Goal: Task Accomplishment & Management: Complete application form

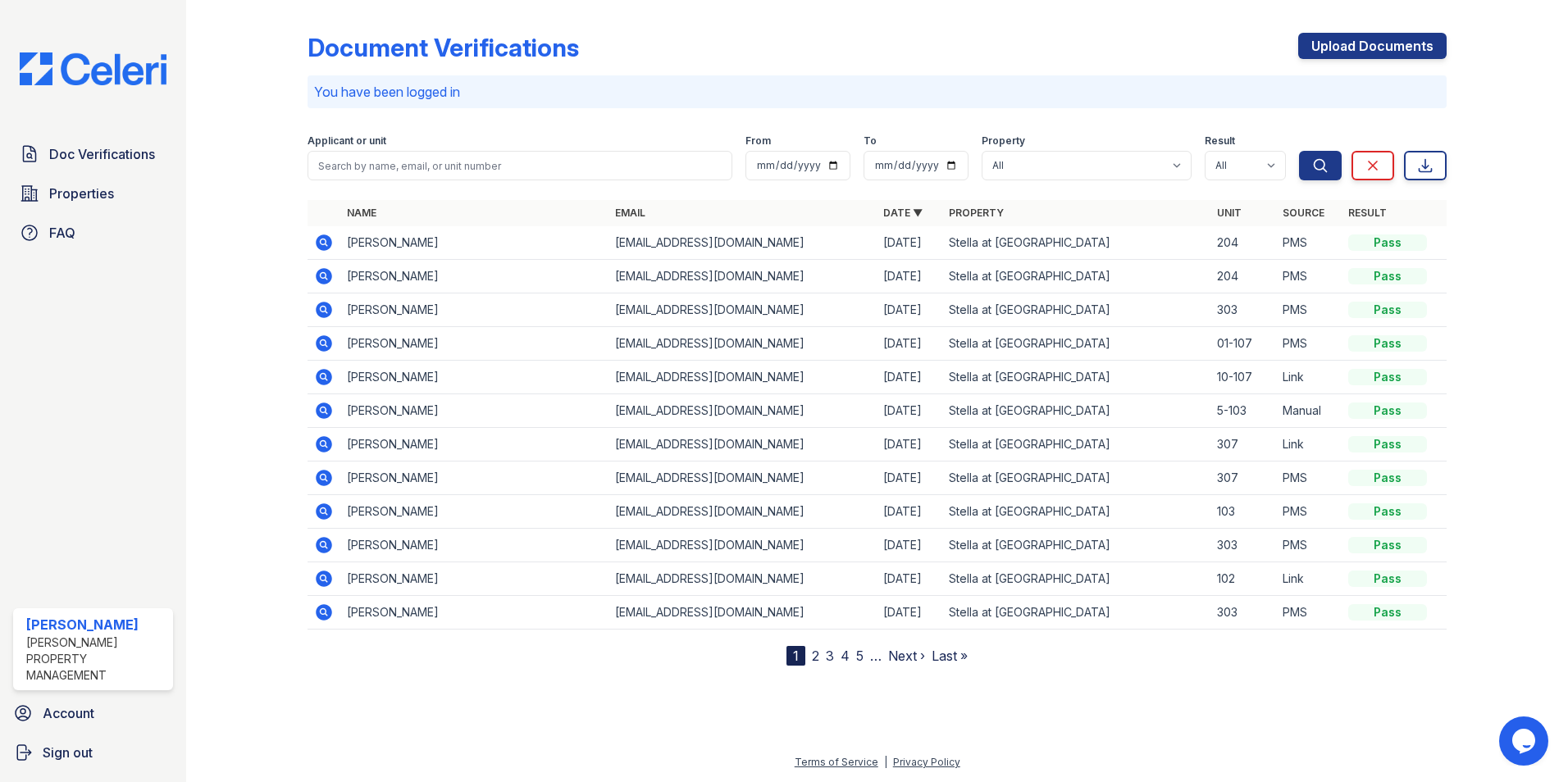
click at [645, 95] on p "You have been logged in" at bounding box center [876, 91] width 1126 height 19
click at [1087, 44] on div "Document Verifications Upload Documents" at bounding box center [877, 54] width 1140 height 43
click at [896, 40] on div "Document Verifications Upload Documents" at bounding box center [877, 54] width 1140 height 43
click at [1515, 119] on div at bounding box center [1494, 336] width 95 height 660
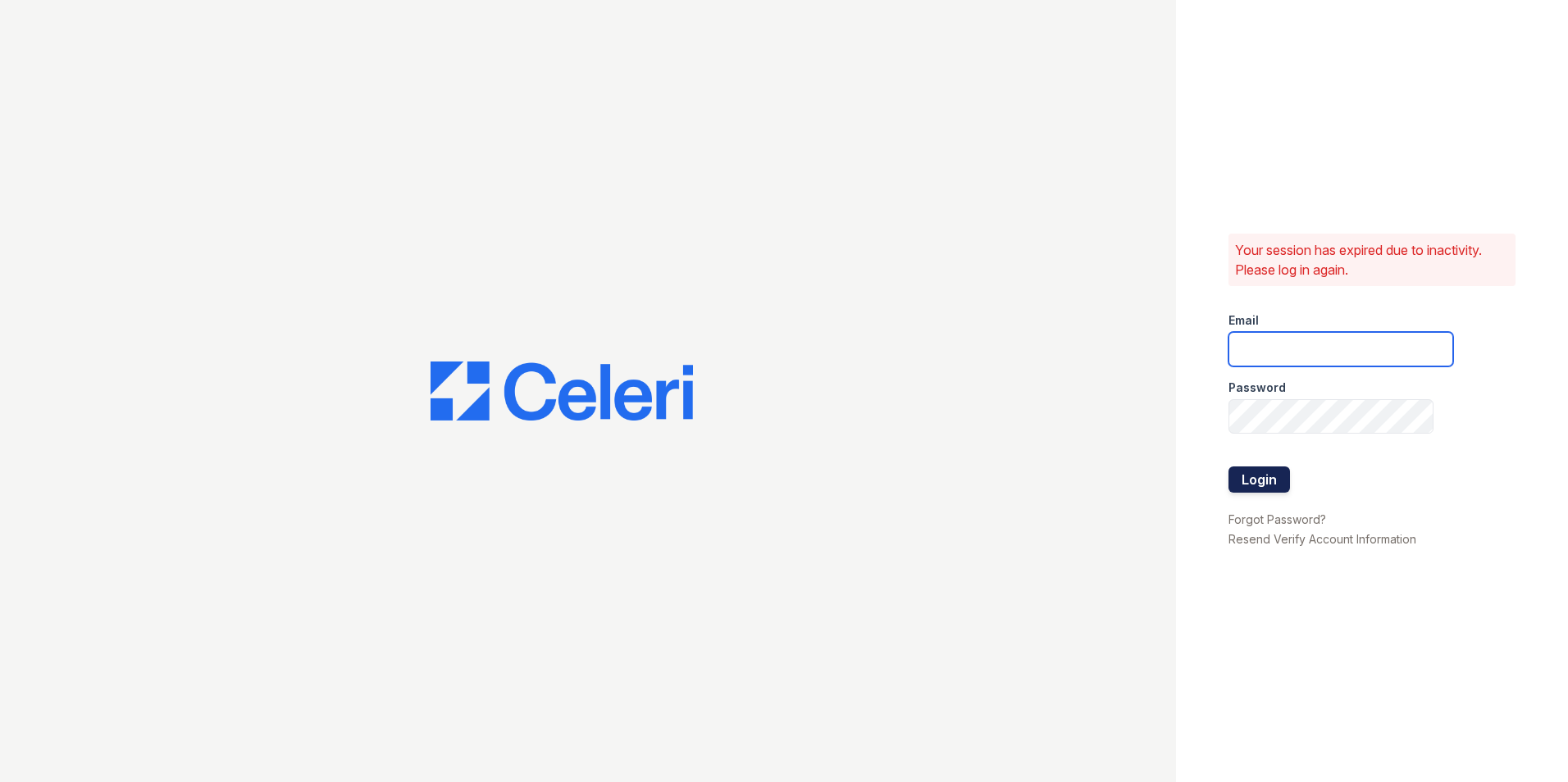
type input "Stellaleasing@loganpm.com"
click at [1266, 471] on button "Login" at bounding box center [1259, 479] width 61 height 26
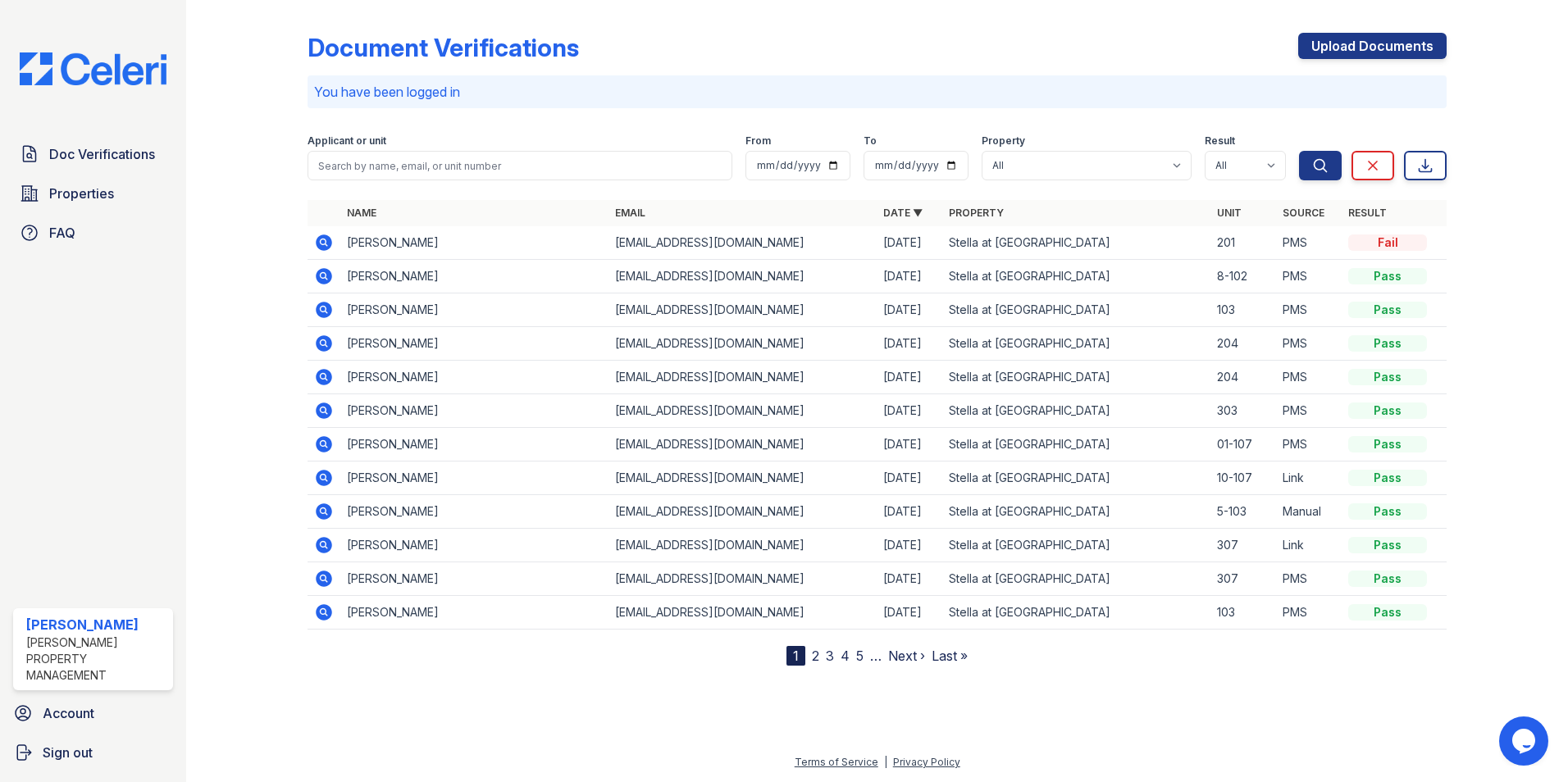
click at [390, 242] on td "[PERSON_NAME]" at bounding box center [474, 243] width 268 height 34
click at [325, 248] on icon at bounding box center [324, 242] width 17 height 17
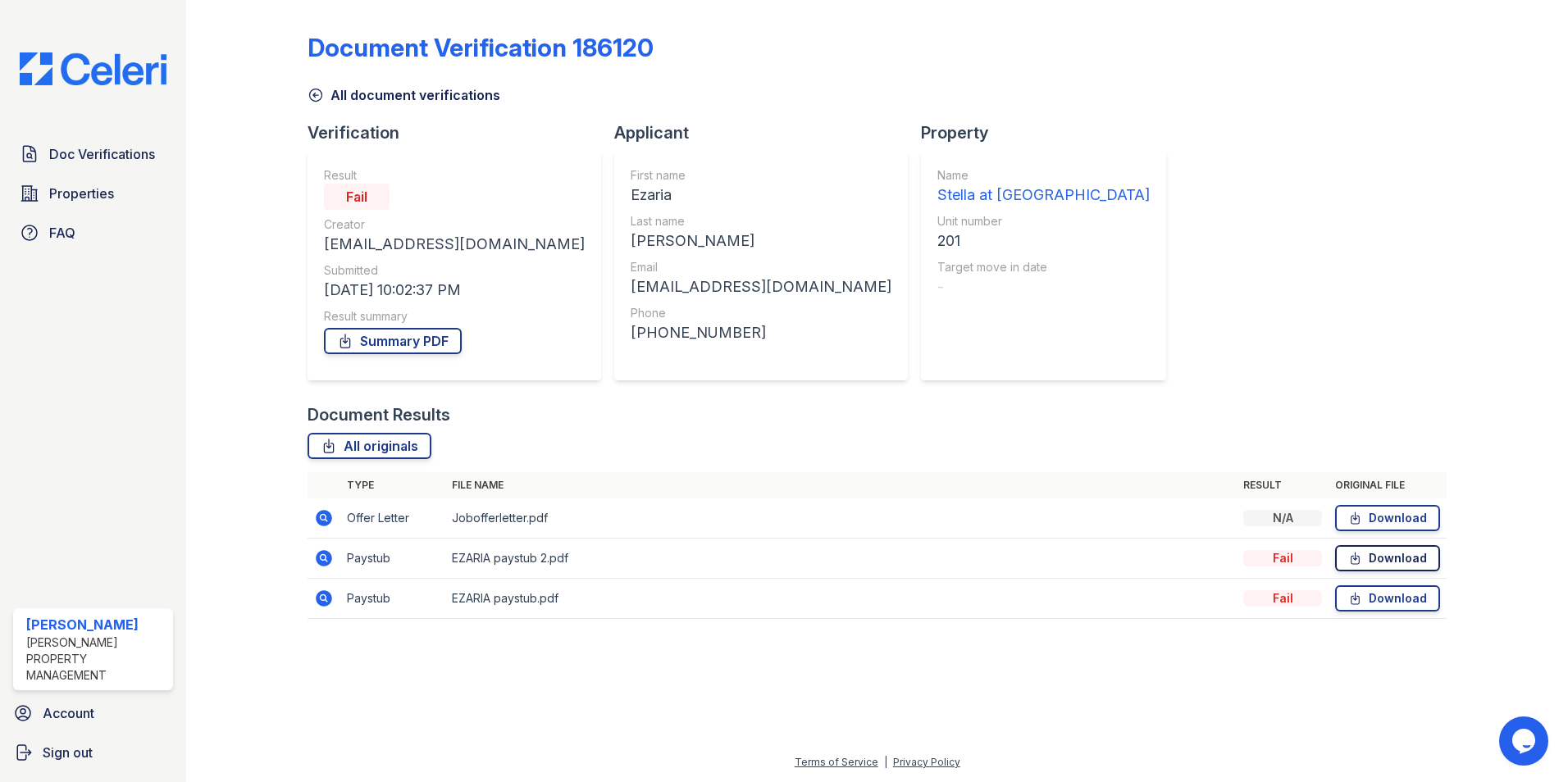
click at [1385, 560] on link "Download" at bounding box center [1387, 558] width 105 height 26
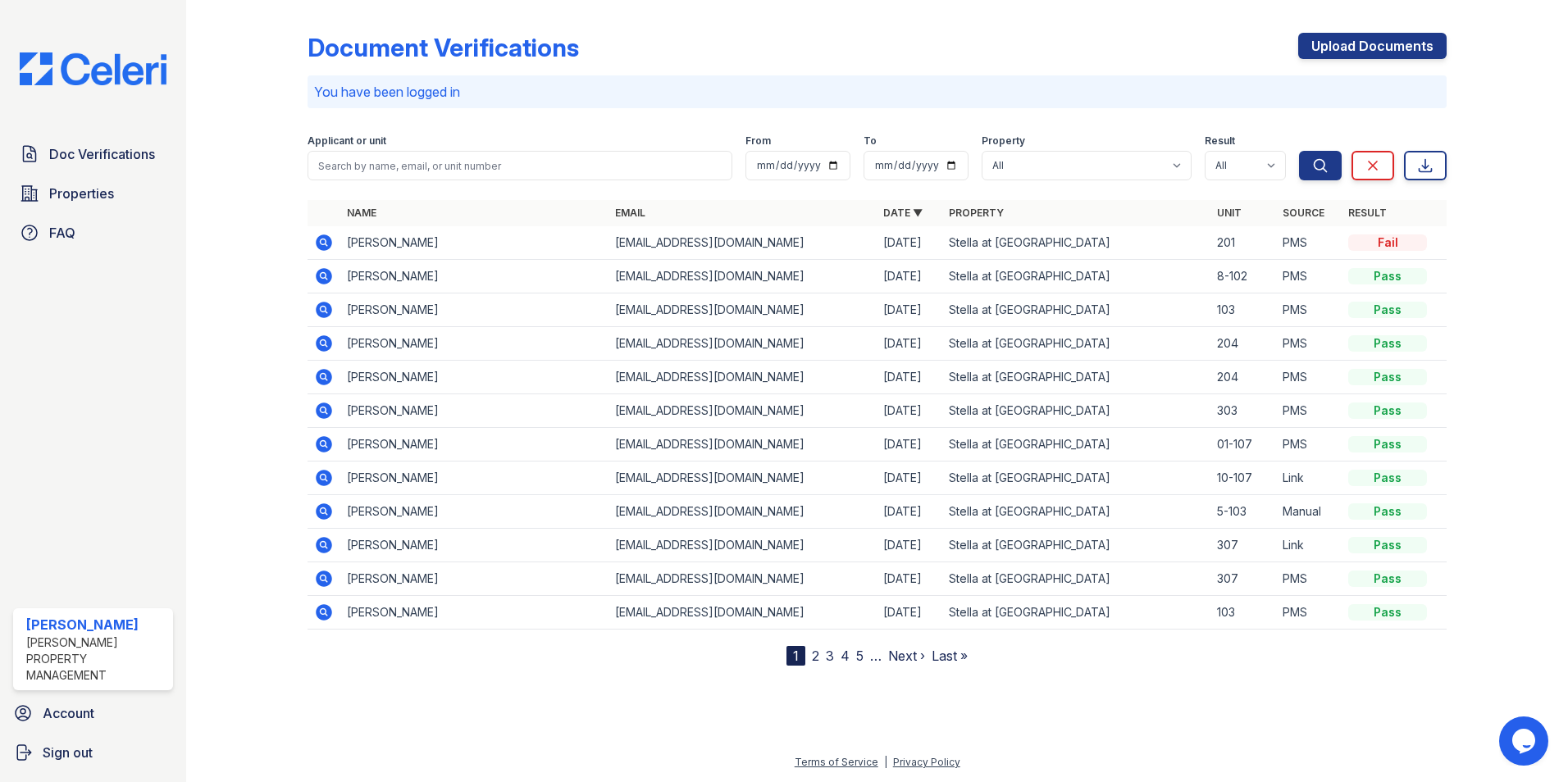
click at [326, 272] on icon at bounding box center [324, 276] width 17 height 17
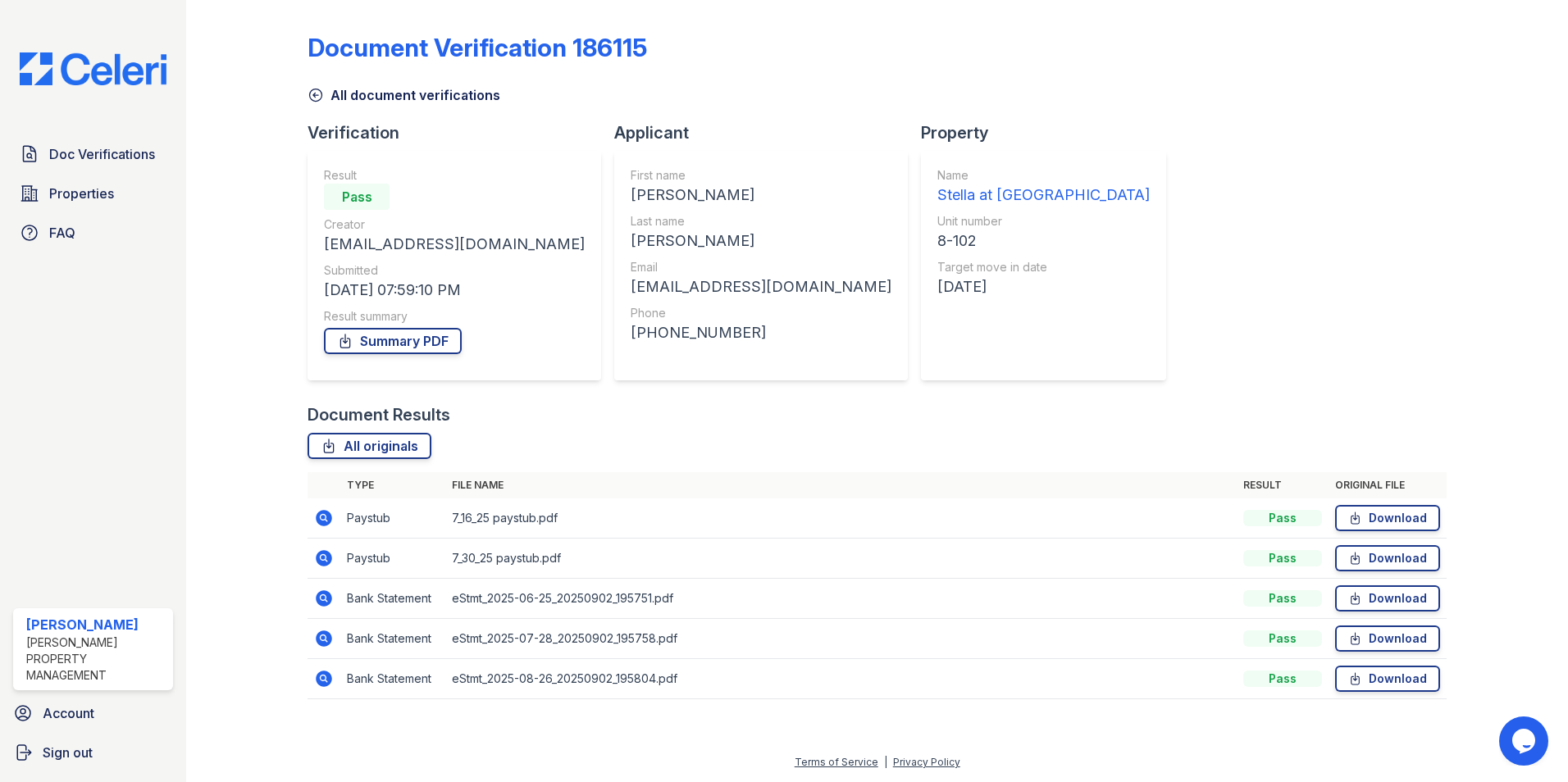
click at [327, 517] on icon at bounding box center [324, 518] width 17 height 17
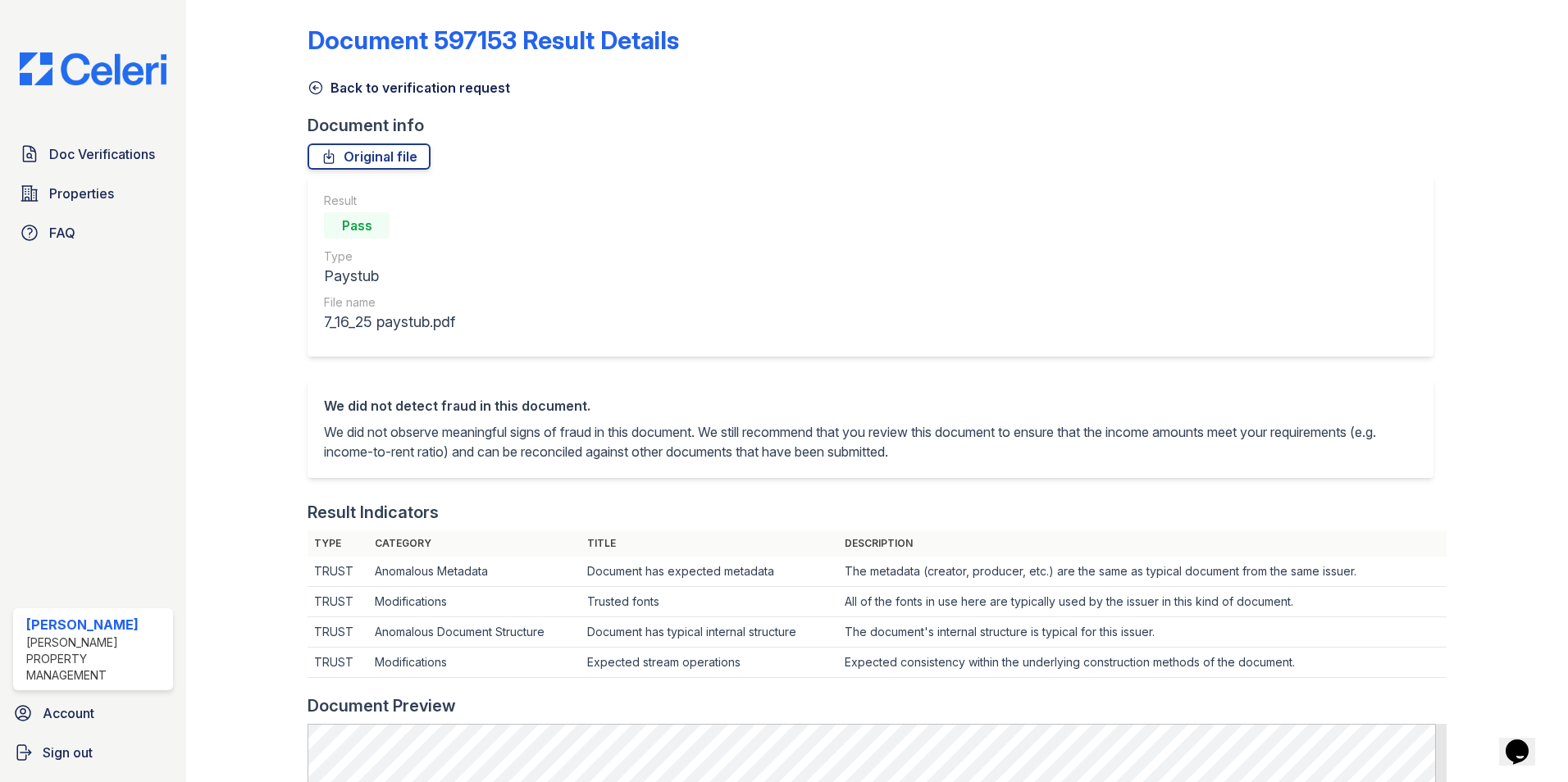
scroll to position [7, 0]
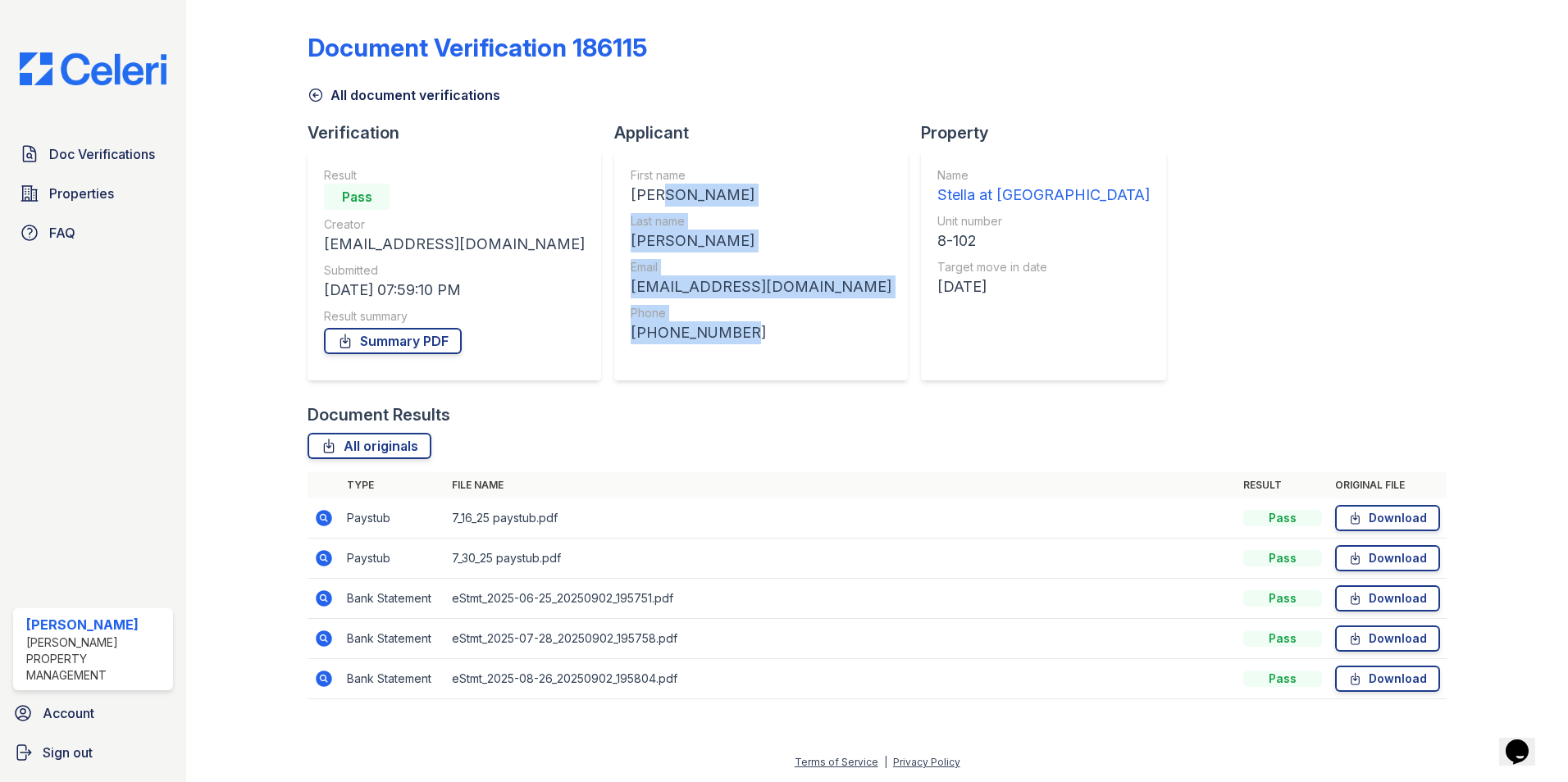
drag, startPoint x: 639, startPoint y: 332, endPoint x: 545, endPoint y: 203, distance: 159.6
click at [631, 203] on div "First name Jose Last name uribe Email jmuribe1@yahoo.com Phone +19099104444" at bounding box center [761, 265] width 260 height 197
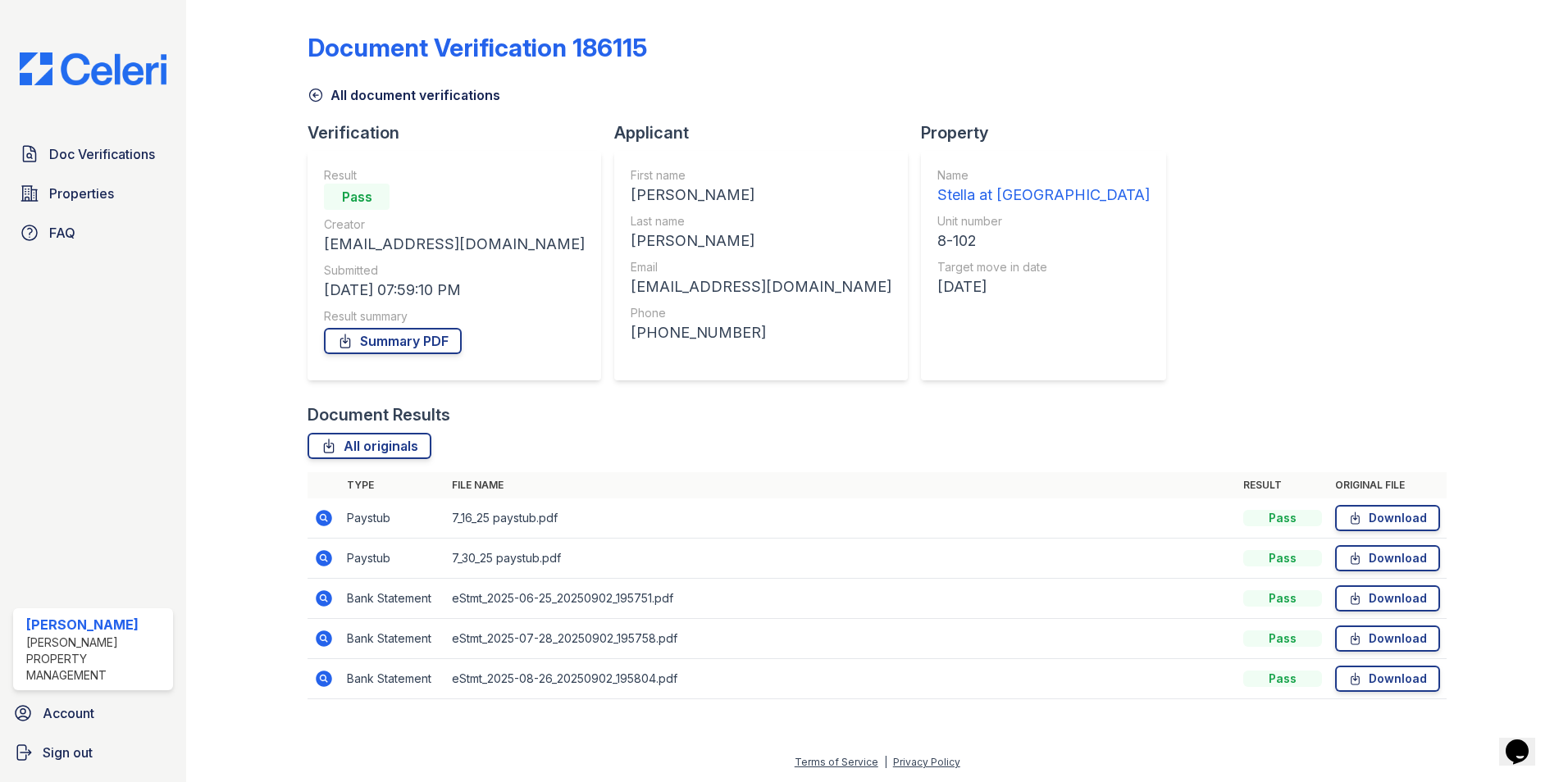
click at [1139, 246] on div "Document Verification 186115 All document verifications Verification Result Pas…" at bounding box center [877, 361] width 1140 height 709
drag, startPoint x: 472, startPoint y: 246, endPoint x: 320, endPoint y: 250, distance: 152.1
click at [320, 250] on div "Result Pass Creator jmuribe1@yahoo.com Submitted 09/02/25 07:59:10 PM Result su…" at bounding box center [455, 265] width 293 height 229
copy div "[EMAIL_ADDRESS][DOMAIN_NAME]"
drag, startPoint x: 769, startPoint y: 242, endPoint x: 691, endPoint y: 240, distance: 78.0
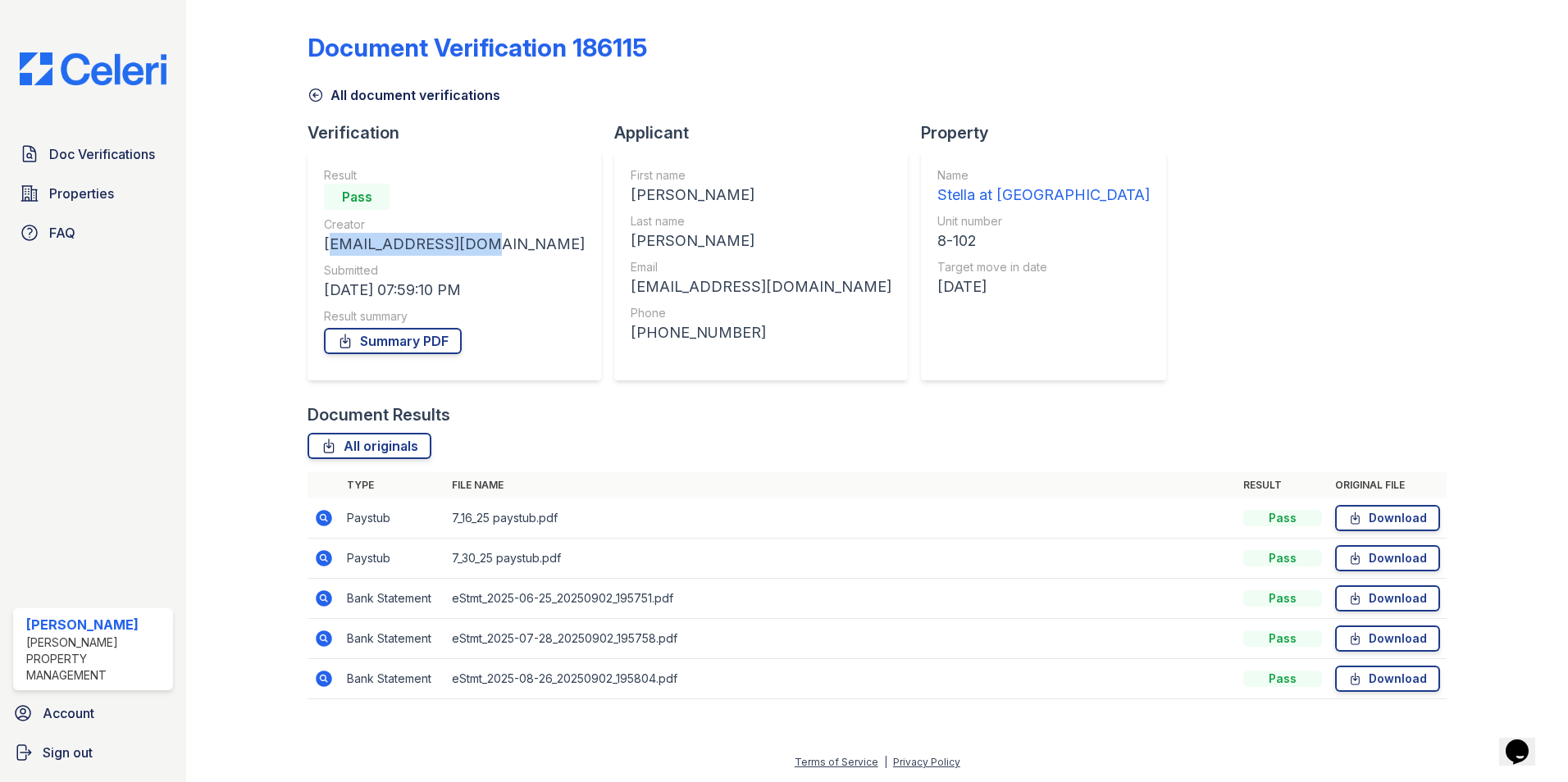
click at [691, 240] on div "Verification Result Pass Creator jmuribe1@yahoo.com Submitted 09/02/25 07:59:10…" at bounding box center [743, 262] width 871 height 282
drag, startPoint x: 691, startPoint y: 240, endPoint x: 863, endPoint y: 244, distance: 172.0
click at [921, 244] on div "Name Stella at Towngate Unit number 8-102 Target move in date 09/08/25" at bounding box center [1043, 265] width 245 height 229
drag, startPoint x: 773, startPoint y: 240, endPoint x: 707, endPoint y: 241, distance: 66.0
click at [921, 241] on div "Name Stella at Towngate Unit number 8-102 Target move in date 09/08/25" at bounding box center [1043, 265] width 245 height 229
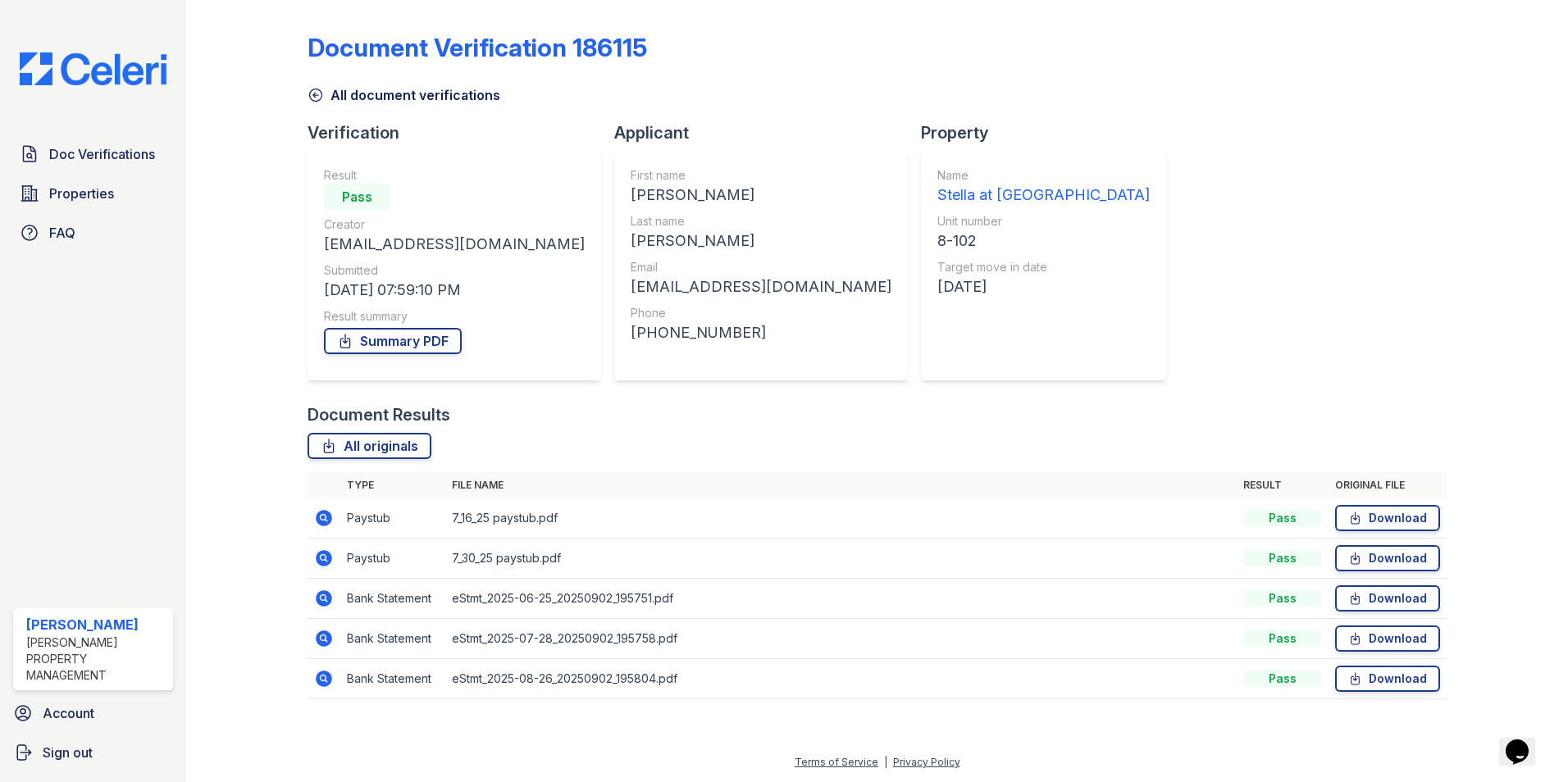
copy div "8-102"
drag, startPoint x: 790, startPoint y: 284, endPoint x: 717, endPoint y: 285, distance: 73.0
click at [921, 285] on div "Name Stella at Towngate Unit number 8-102 Target move in date 09/08/25" at bounding box center [1043, 265] width 245 height 229
copy div "09/08/25"
drag, startPoint x: 671, startPoint y: 287, endPoint x: 522, endPoint y: 287, distance: 149.0
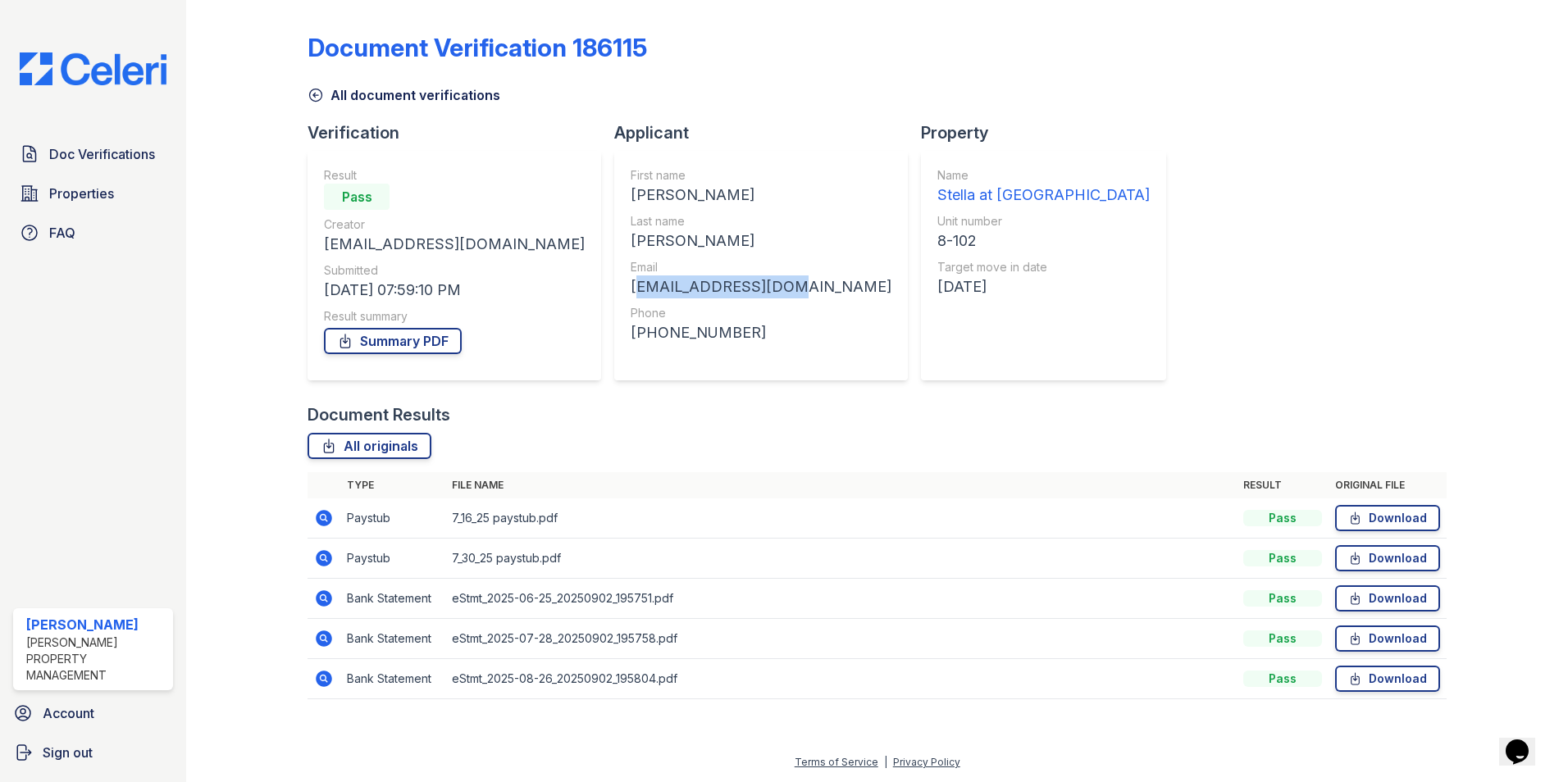
click at [614, 287] on div "First name Jose Last name uribe Email jmuribe1@yahoo.com Phone +19099104444" at bounding box center [761, 265] width 293 height 229
copy div "jmuribe1@yahoo.com"
drag, startPoint x: 630, startPoint y: 331, endPoint x: 525, endPoint y: 334, distance: 105.0
click at [631, 334] on div "+19099104444" at bounding box center [761, 333] width 260 height 23
copy div "+19099104444"
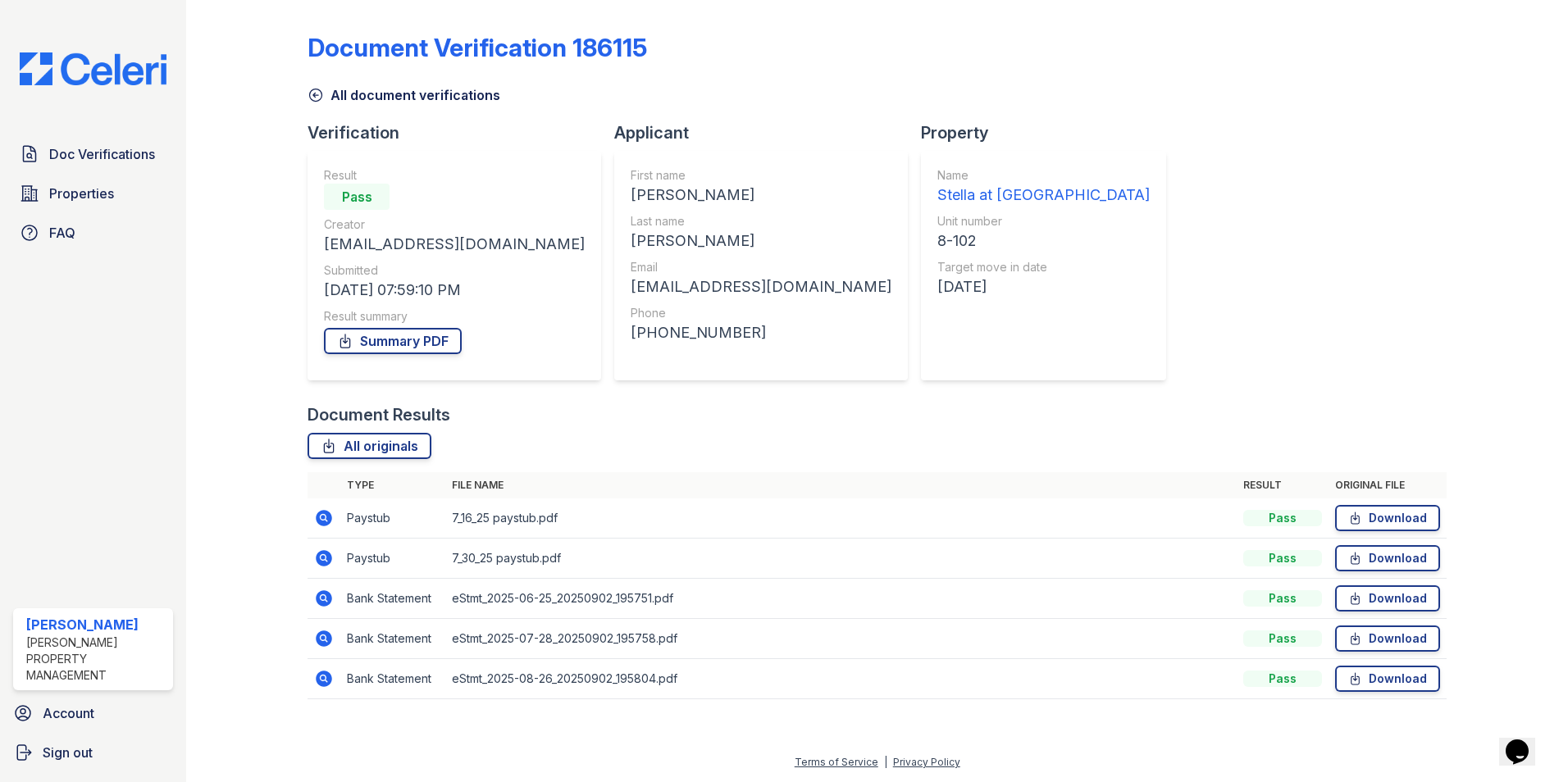
click at [921, 331] on div "Name Stella at Towngate Unit number 8-102 Target move in date 09/08/25" at bounding box center [1043, 265] width 245 height 229
click at [387, 439] on link "All originals" at bounding box center [369, 446] width 123 height 26
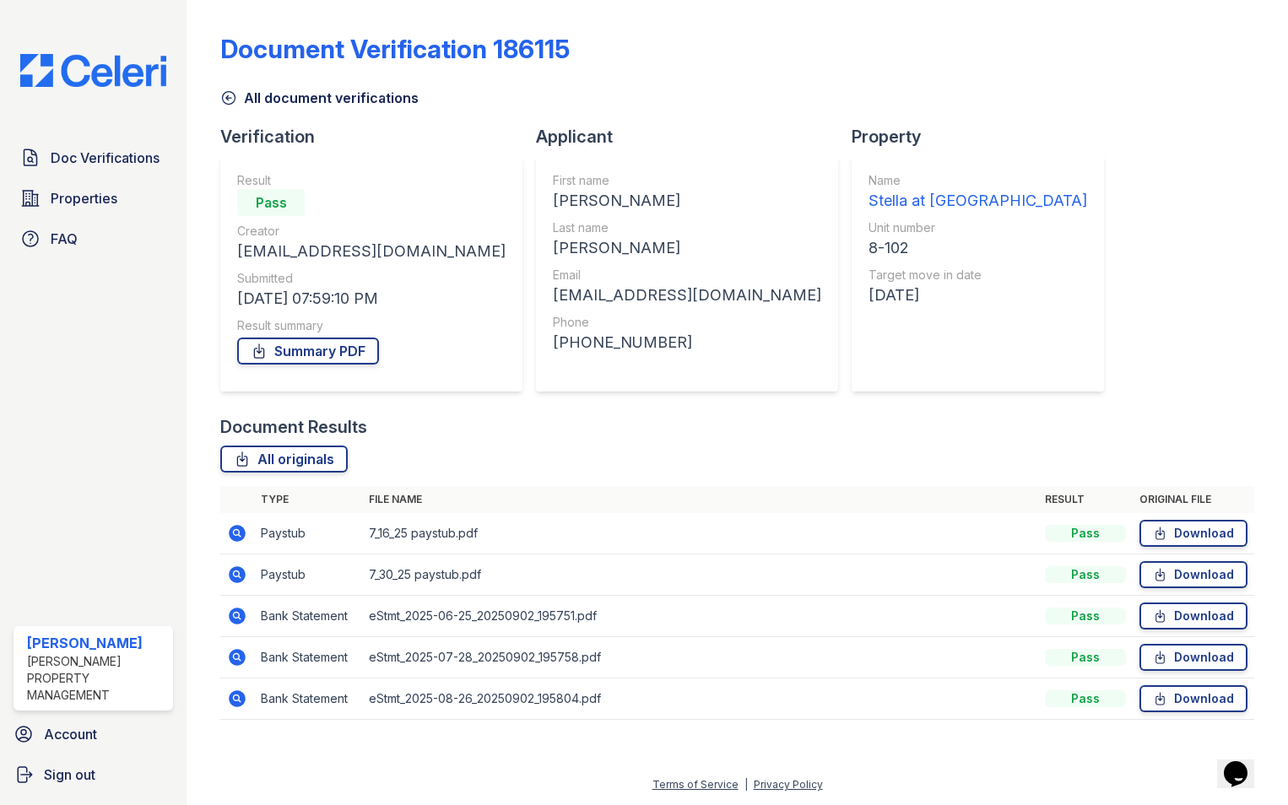
click at [1119, 205] on div "Document Verification 186115 All document verifications Verification Result Pas…" at bounding box center [737, 372] width 1034 height 730
click at [869, 247] on div "8-102" at bounding box center [978, 248] width 219 height 24
click at [878, 279] on div "Document Verification 186115 All document verifications Verification Result Pas…" at bounding box center [737, 372] width 1034 height 730
click at [899, 245] on div "Document Verification 186115 All document verifications Verification Result Pas…" at bounding box center [737, 372] width 1034 height 730
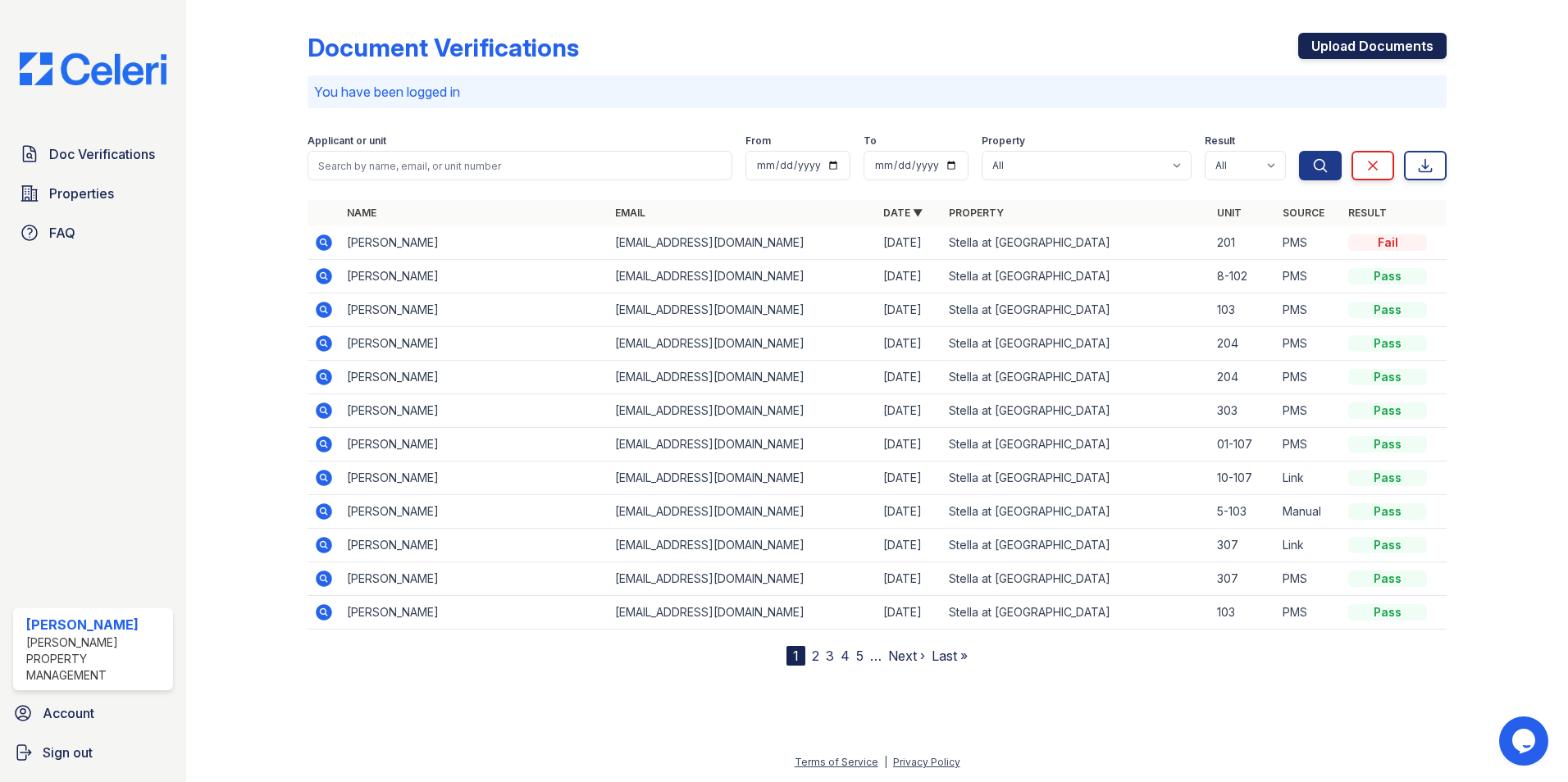
click at [1250, 47] on link "Upload Documents" at bounding box center [1372, 46] width 149 height 26
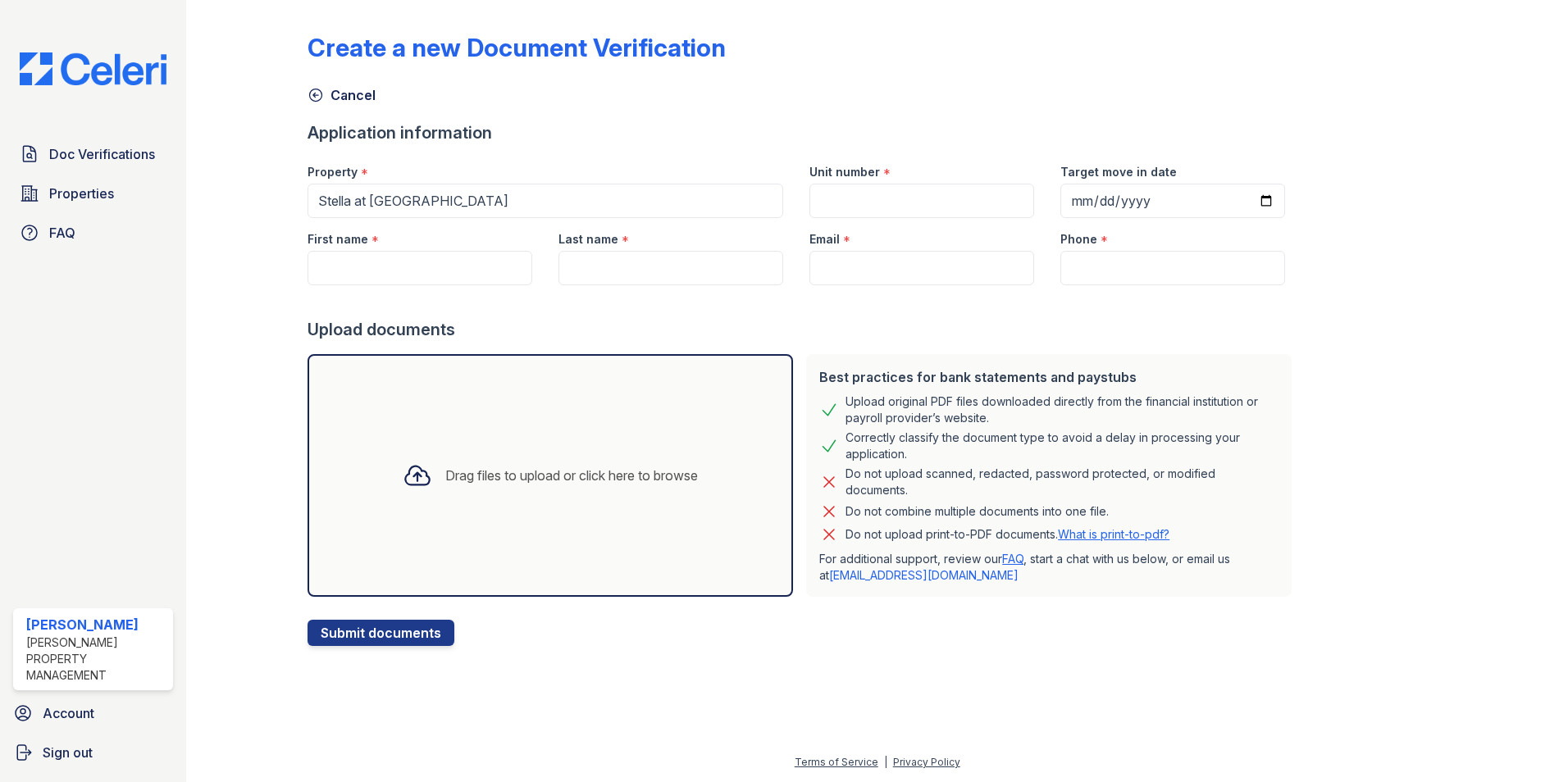
click at [629, 422] on div "Drag files to upload or click here to browse" at bounding box center [551, 476] width 486 height 243
click at [835, 80] on div "Cancel" at bounding box center [877, 90] width 1140 height 29
click at [1064, 74] on div "Create a new Document Verification" at bounding box center [877, 54] width 1140 height 43
click at [945, 188] on input "Unit number" at bounding box center [921, 200] width 224 height 34
paste input "8-102"
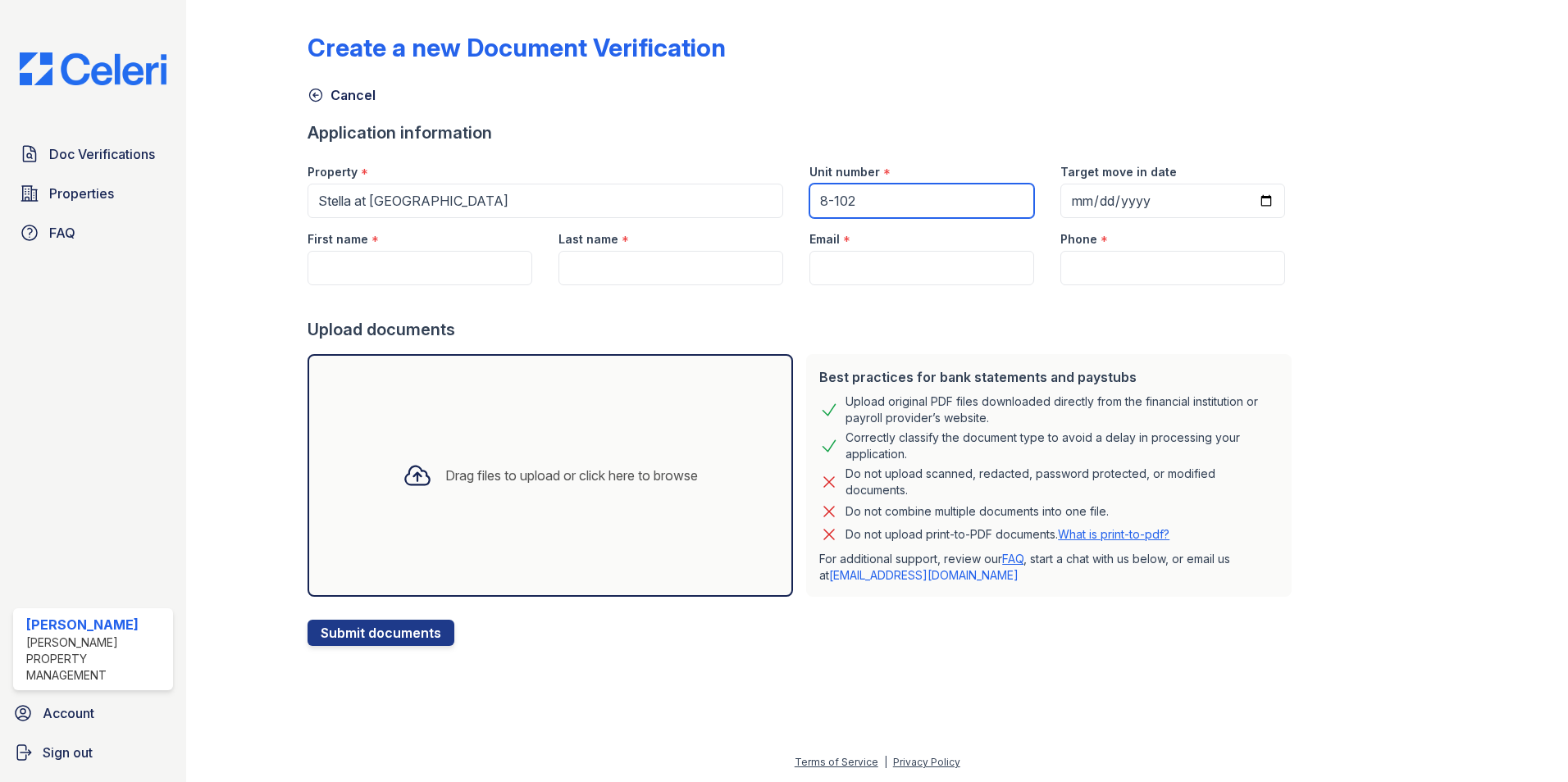
type input "8-102"
click at [1147, 195] on input "Target move in date" at bounding box center [1173, 200] width 224 height 34
click at [1250, 192] on input "Target move in date" at bounding box center [1173, 200] width 224 height 34
type input "2025-09-08"
click at [1250, 303] on div at bounding box center [1494, 326] width 95 height 639
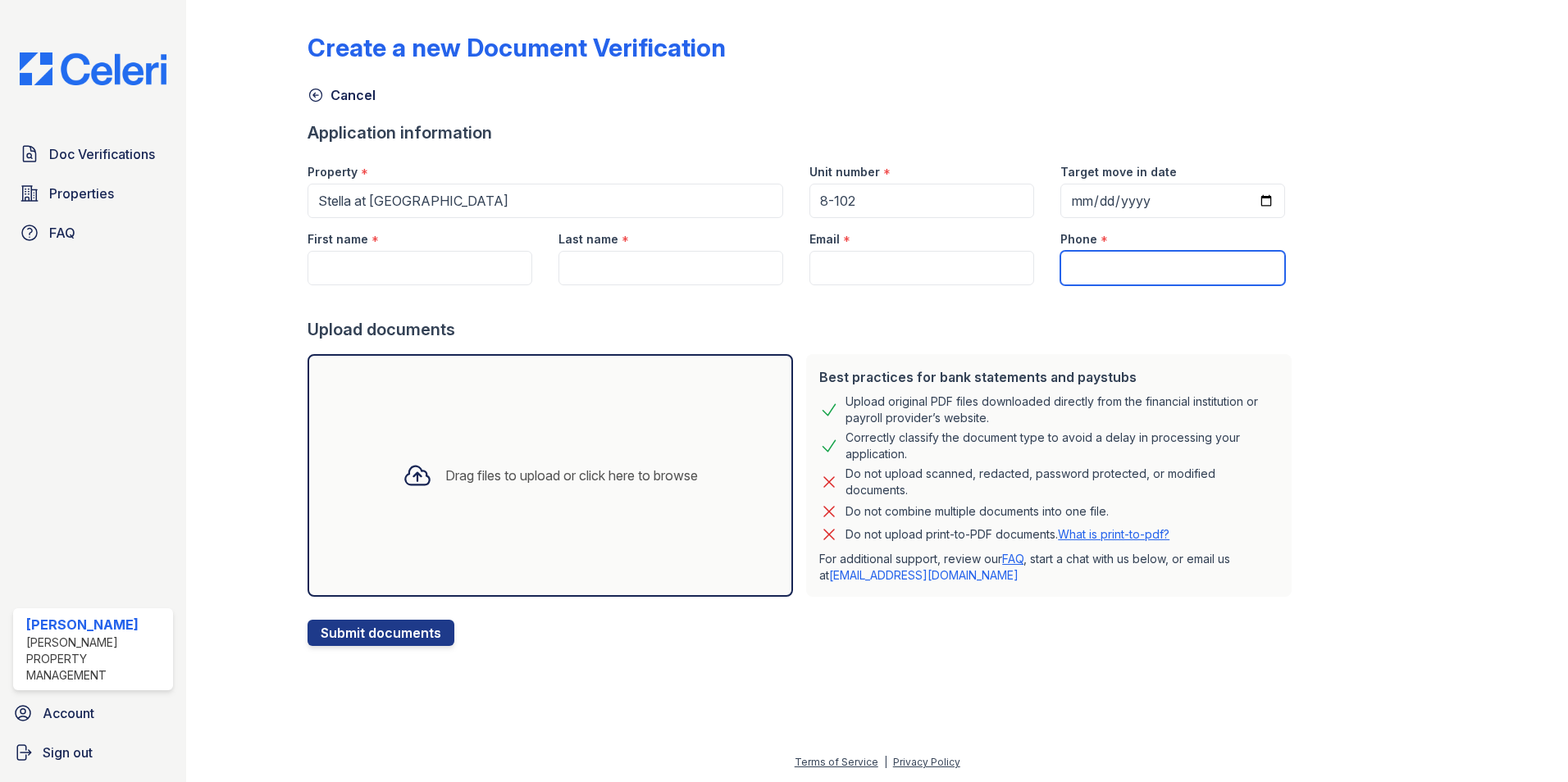
click at [1144, 274] on input "Phone" at bounding box center [1173, 267] width 224 height 34
paste input "+19099104444"
type input "+19099104444"
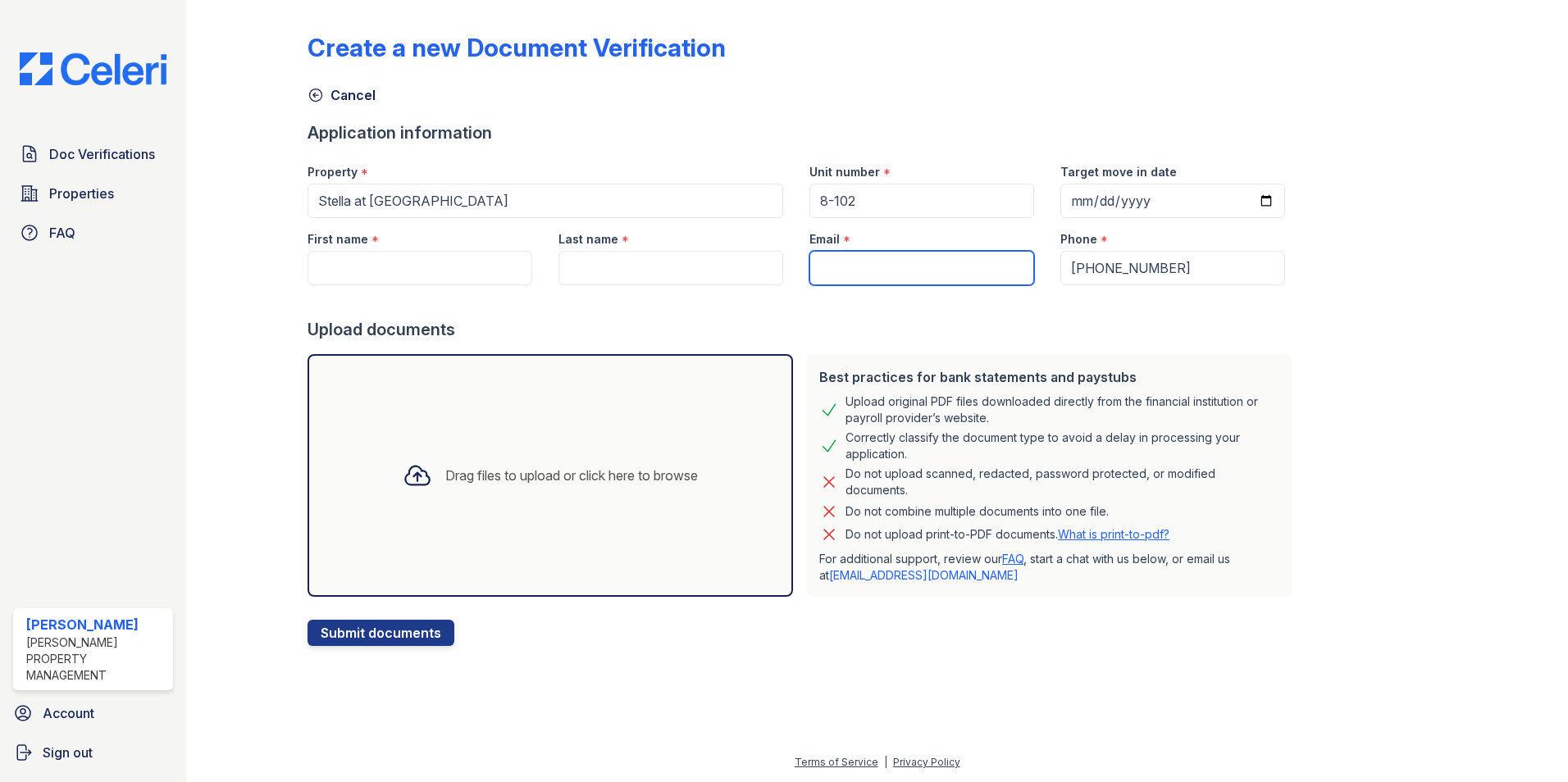
click at [906, 266] on input "Email" at bounding box center [921, 267] width 224 height 34
paste input "jmuribe1@yahoo.com"
type input "jmuribe1@yahoo.com"
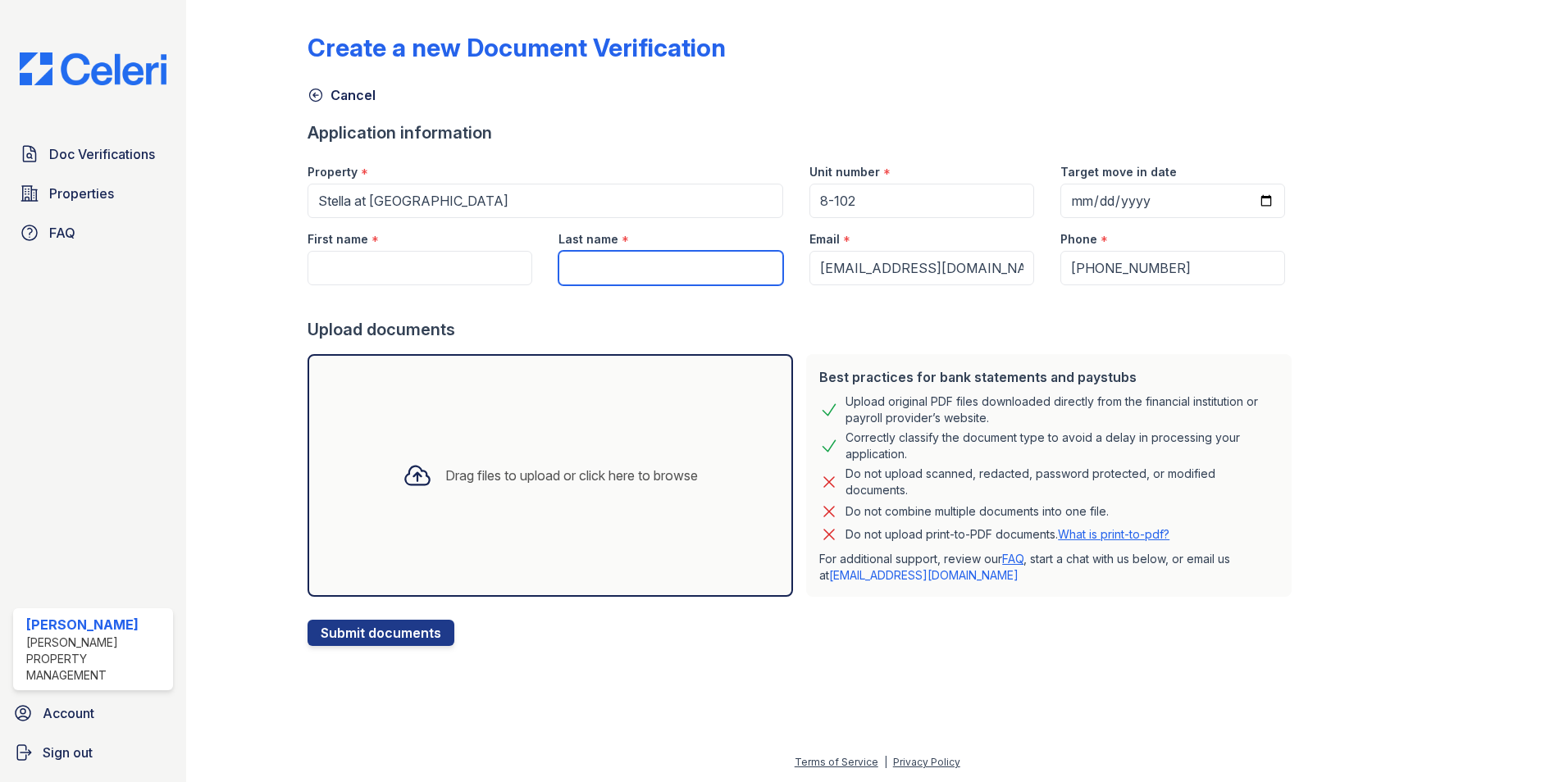
click at [656, 261] on input "Last name" at bounding box center [670, 267] width 224 height 34
paste input "jmuribe1@yahoo.com"
drag, startPoint x: 611, startPoint y: 266, endPoint x: 765, endPoint y: 276, distance: 154.3
click at [765, 276] on input "jmuribe1@yahoo.com" at bounding box center [670, 267] width 224 height 34
click at [576, 269] on input "jmuribe" at bounding box center [670, 267] width 224 height 34
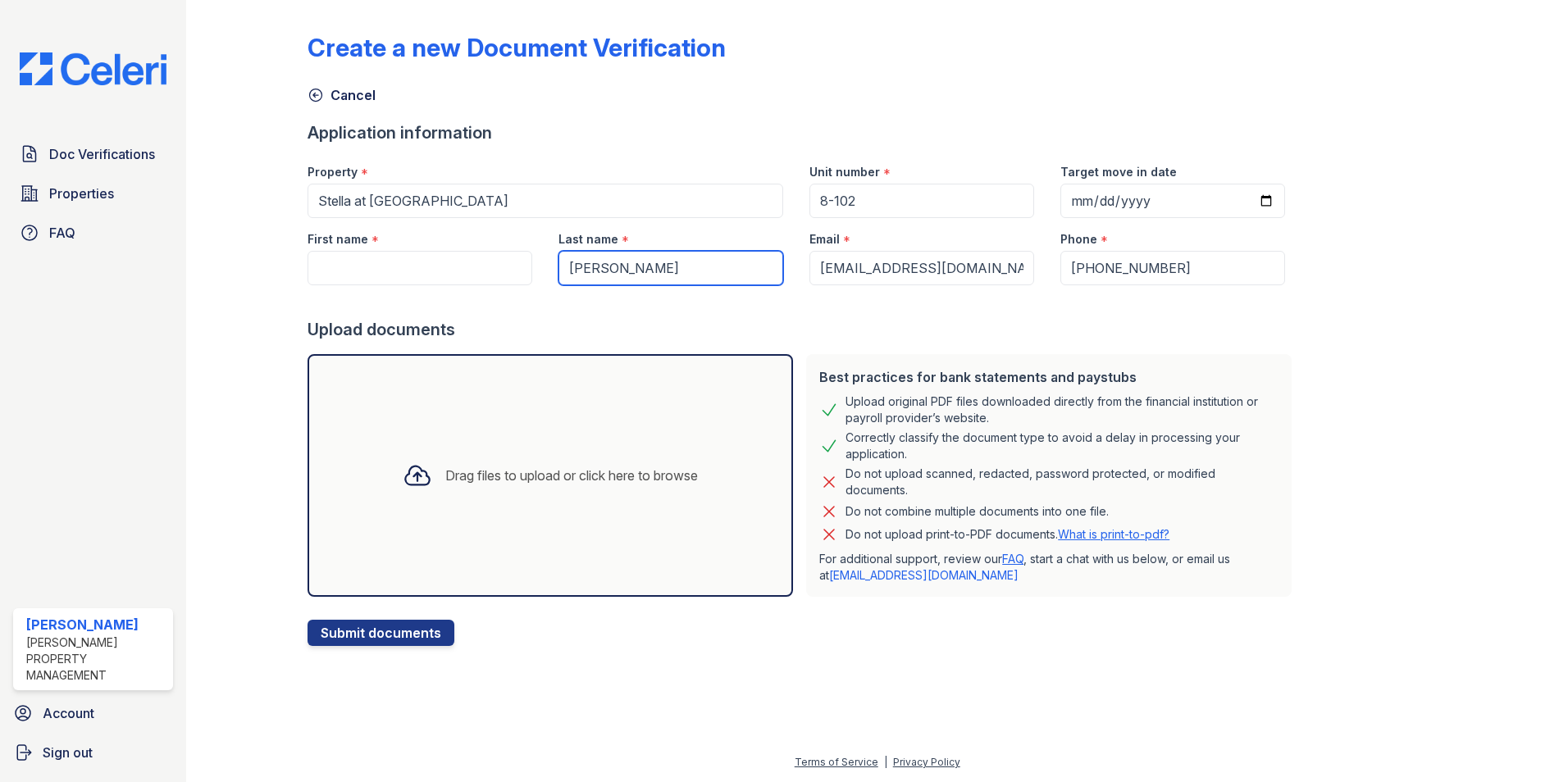
type input "uribe"
click at [421, 271] on input "First name" at bounding box center [420, 267] width 224 height 34
click at [407, 266] on input "First name" at bounding box center [420, 267] width 224 height 34
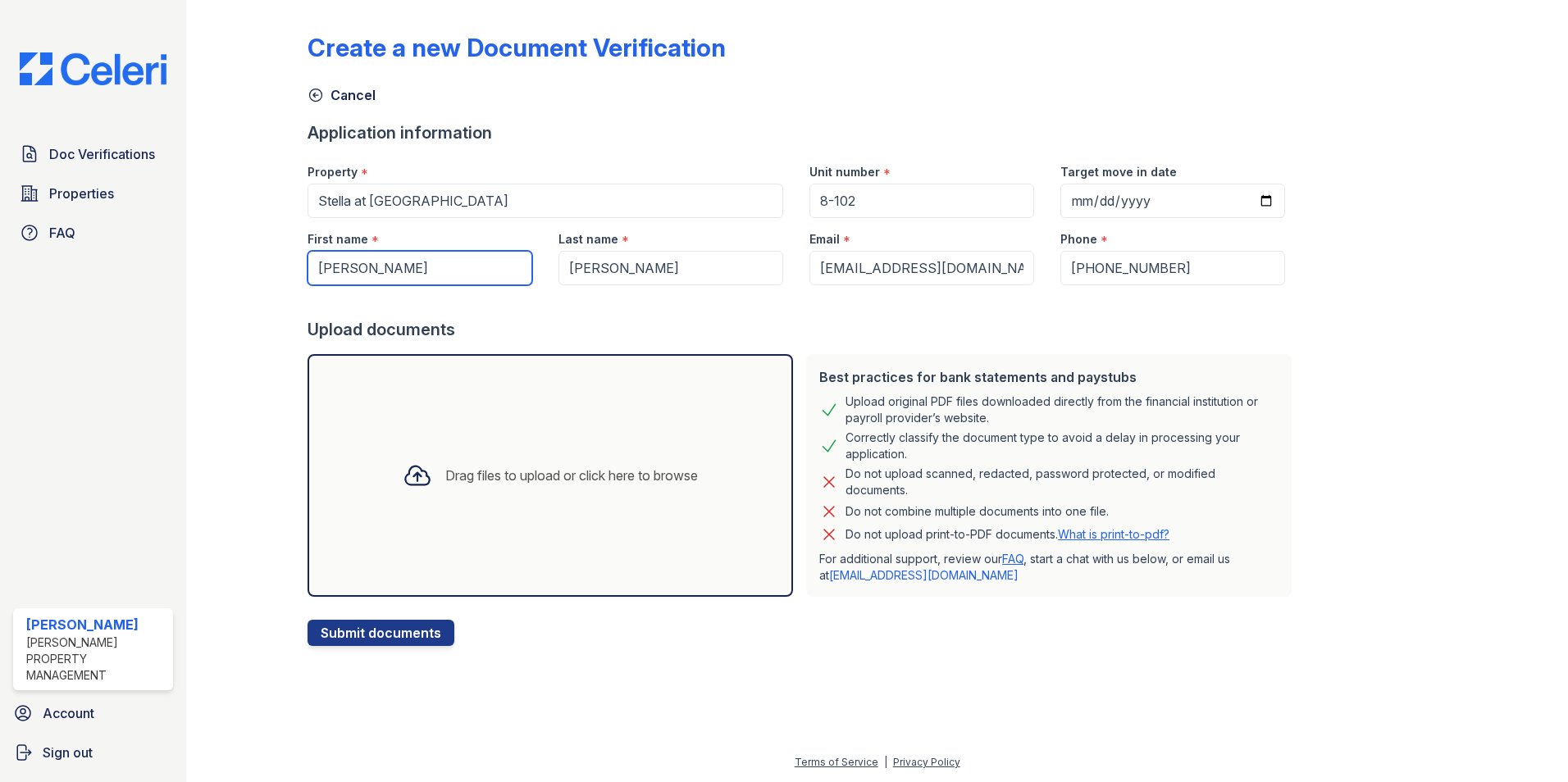
type input "Jose"
click at [650, 123] on div "Application information" at bounding box center [803, 133] width 991 height 23
click at [570, 424] on div "Drag files to upload or click here to browse" at bounding box center [551, 476] width 486 height 243
click at [484, 387] on div "Drag files to upload or click here to browse" at bounding box center [551, 476] width 486 height 243
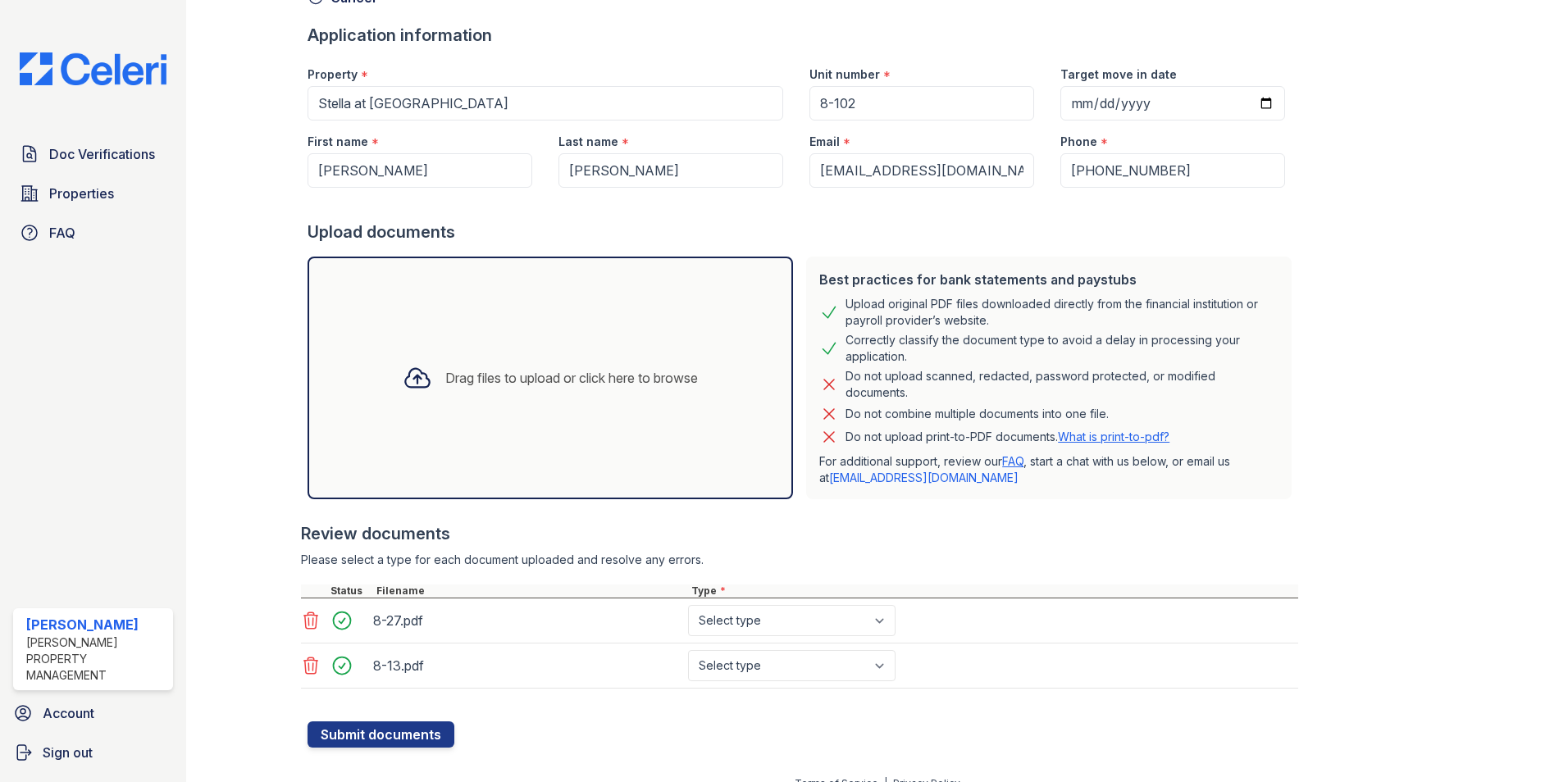
scroll to position [119, 0]
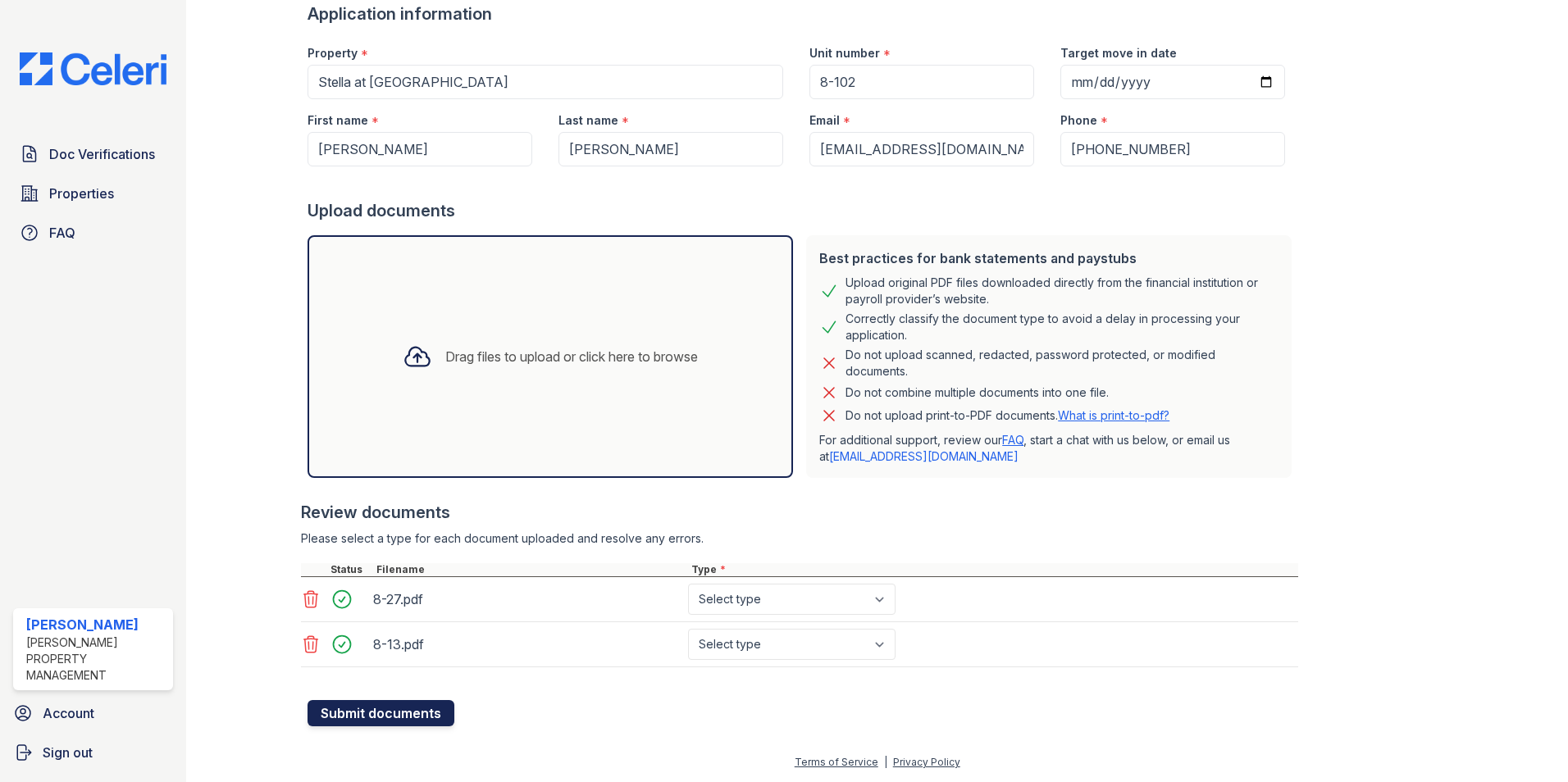
click at [397, 710] on button "Submit documents" at bounding box center [381, 713] width 147 height 26
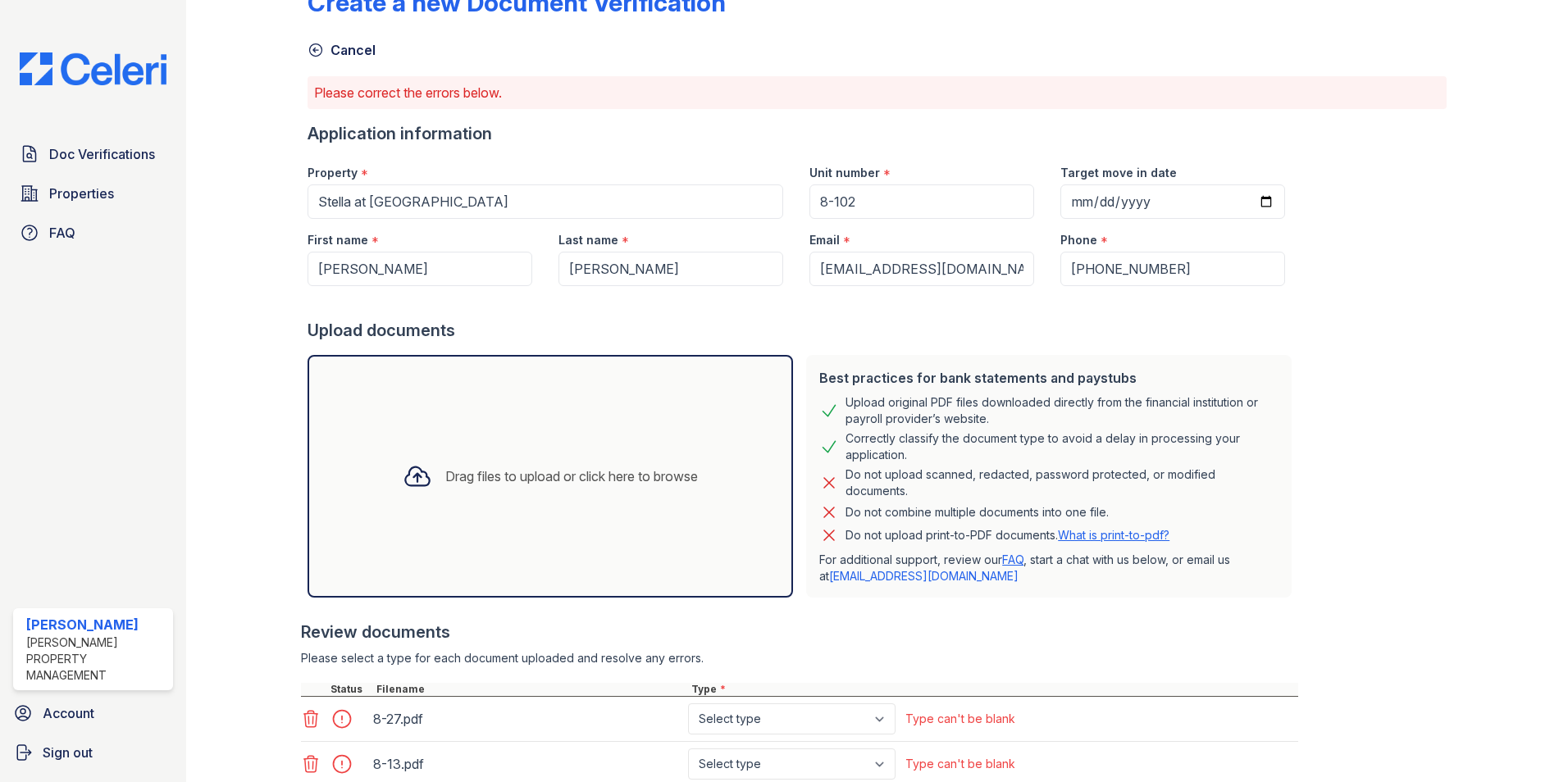
scroll to position [165, 0]
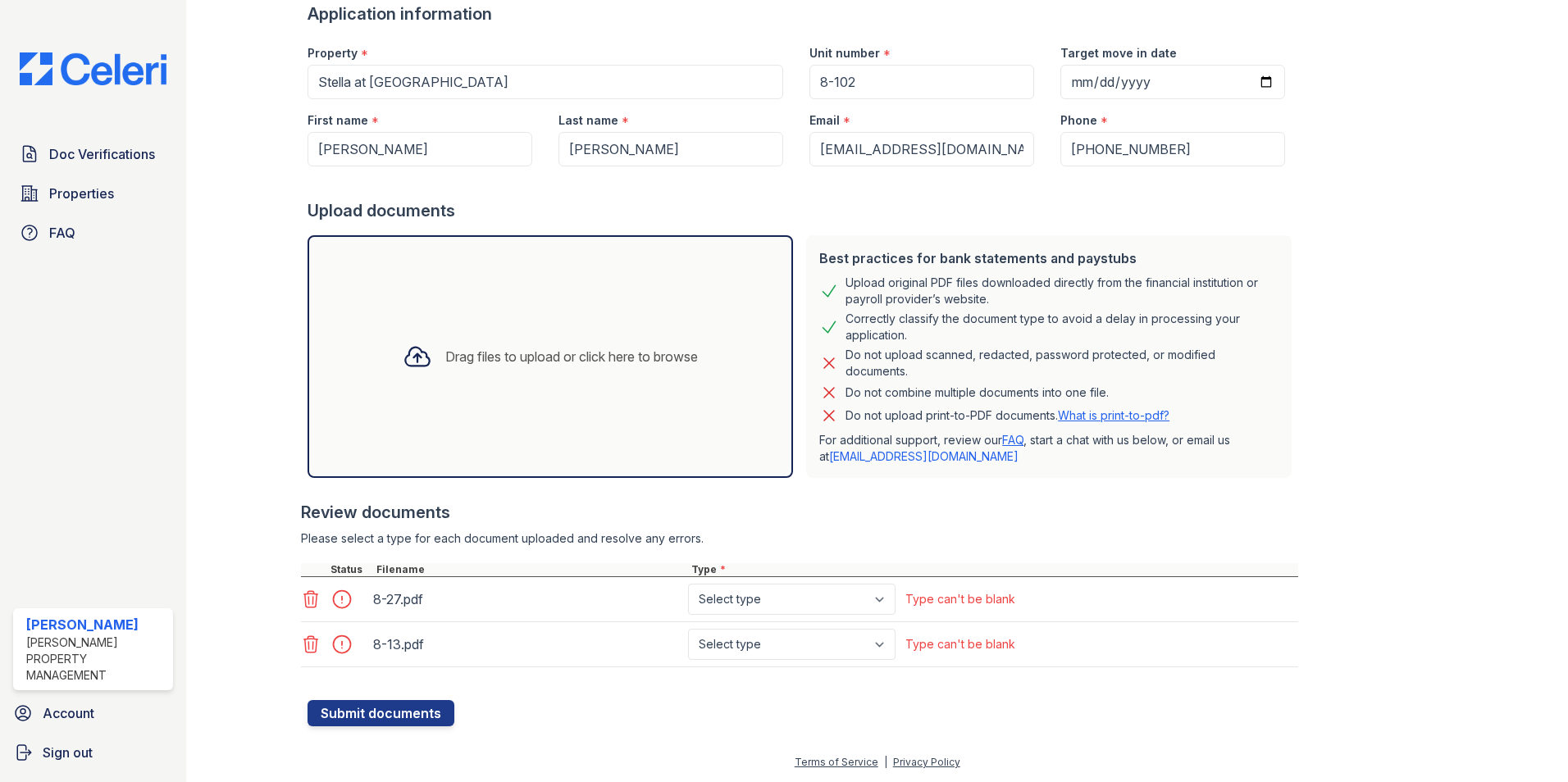
click at [964, 605] on div "Type can't be blank" at bounding box center [960, 599] width 110 height 17
click at [893, 600] on select "Select type Paystub Bank Statement Offer Letter Tax Documents Benefit Award Let…" at bounding box center [792, 599] width 208 height 31
select select "paystub"
click at [688, 584] on select "Select type Paystub Bank Statement Offer Letter Tax Documents Benefit Award Let…" at bounding box center [792, 599] width 208 height 31
click at [882, 634] on select "Select type Paystub Bank Statement Offer Letter Tax Documents Benefit Award Let…" at bounding box center [792, 644] width 208 height 31
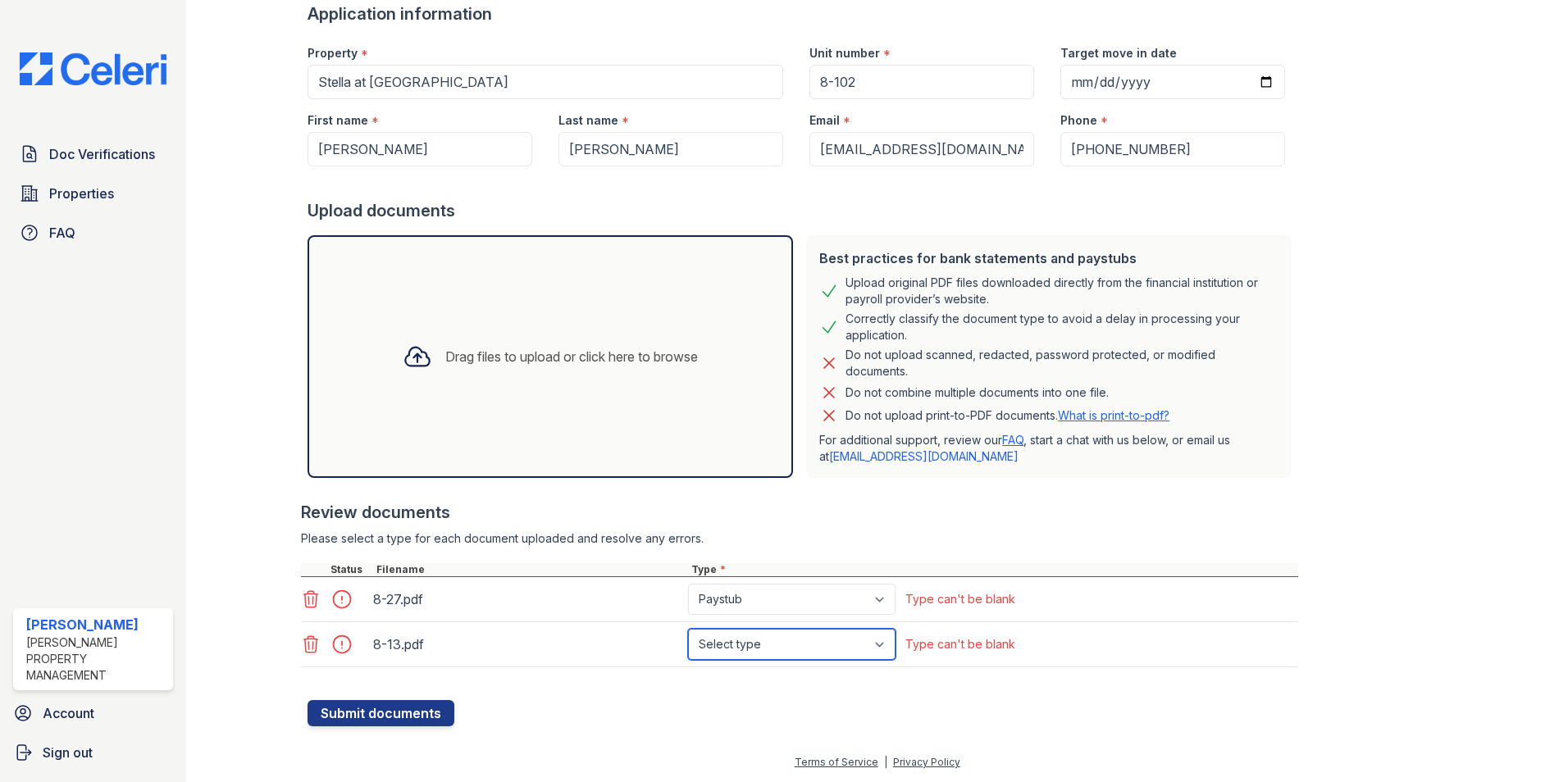
select select "paystub"
click at [688, 629] on select "Select type Paystub Bank Statement Offer Letter Tax Documents Benefit Award Let…" at bounding box center [792, 644] width 208 height 31
click at [356, 706] on button "Submit documents" at bounding box center [381, 713] width 147 height 26
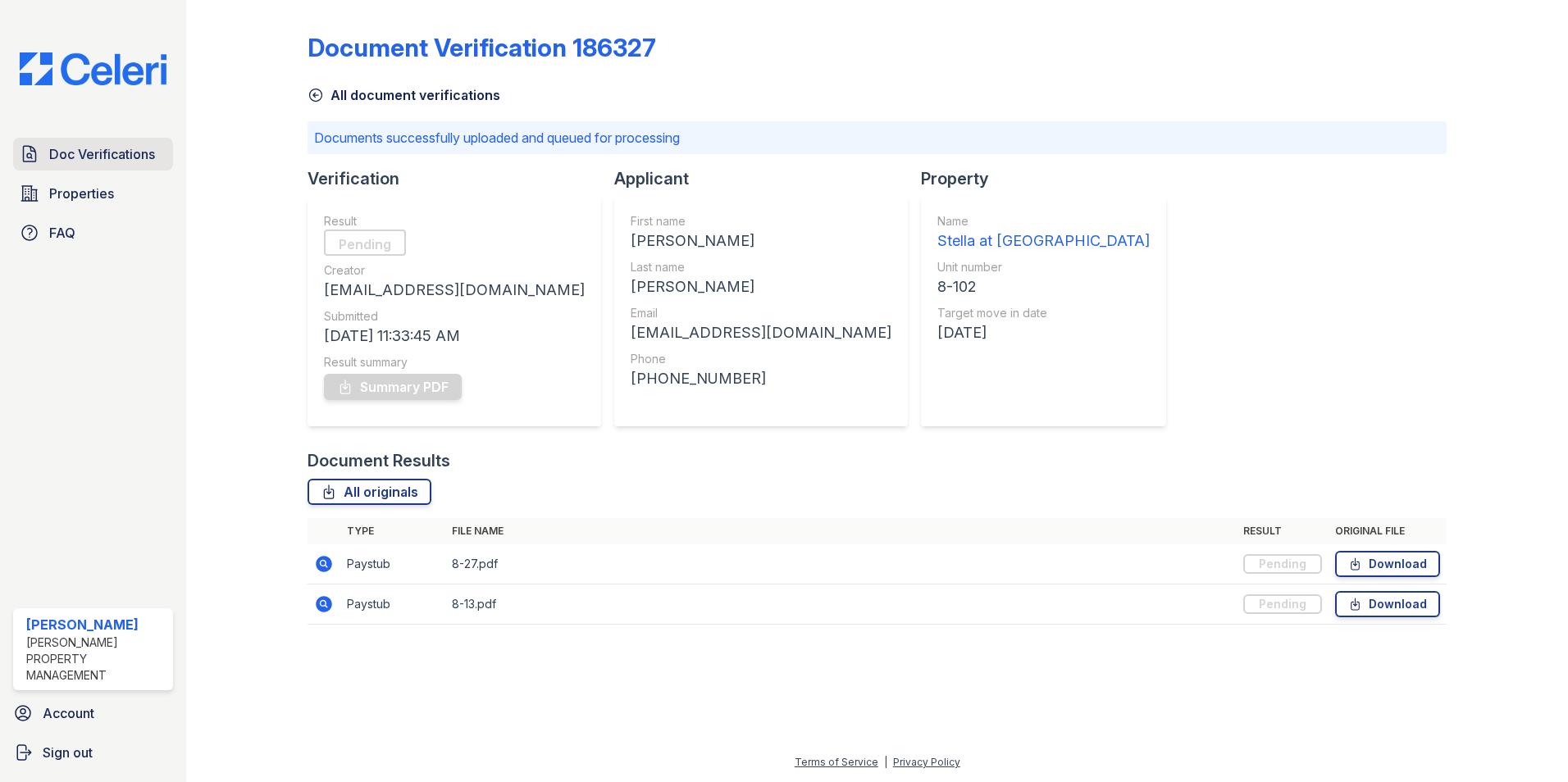
click at [118, 153] on span "Doc Verifications" at bounding box center [102, 154] width 106 height 19
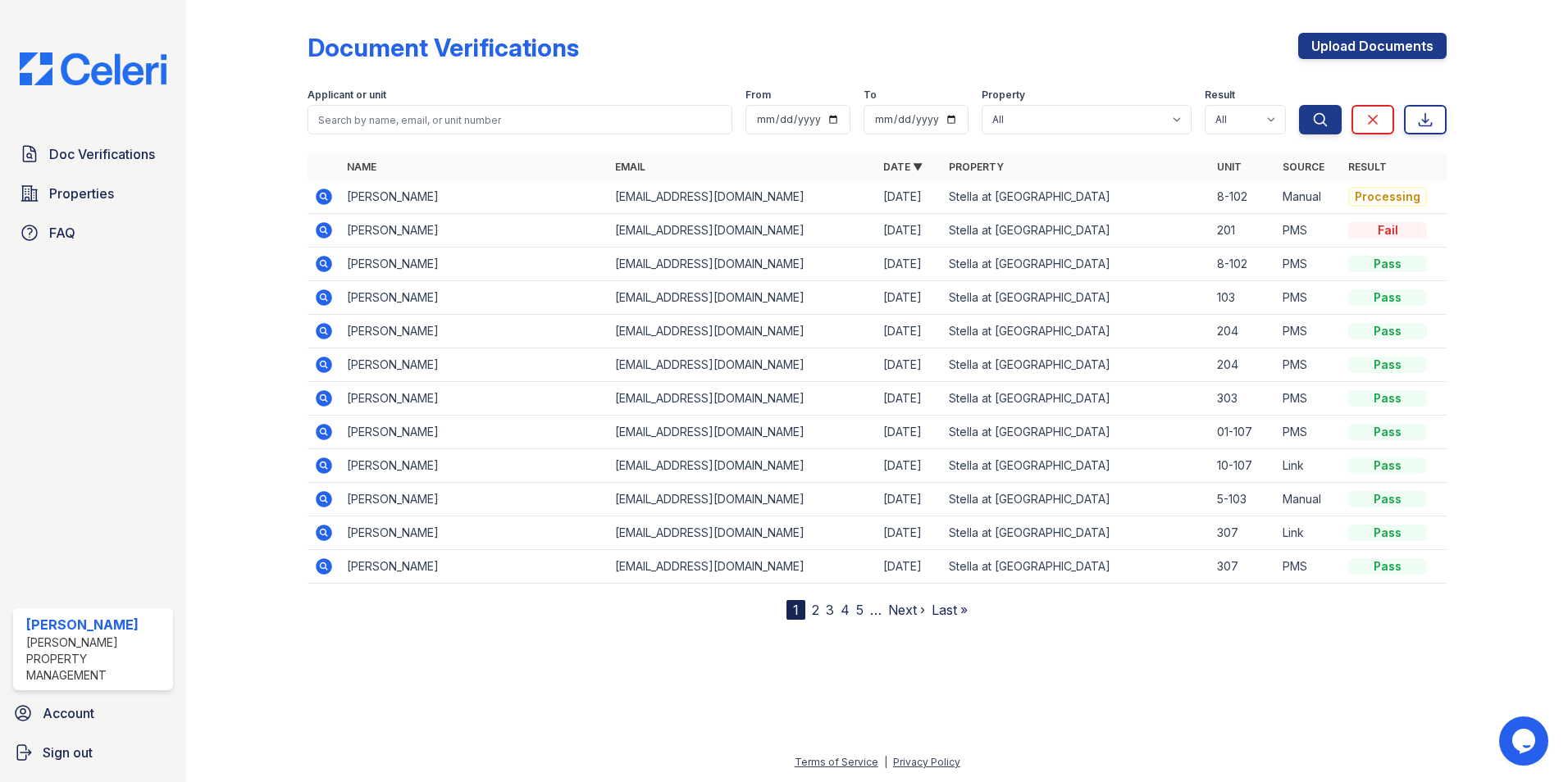
click at [323, 292] on icon at bounding box center [324, 297] width 17 height 17
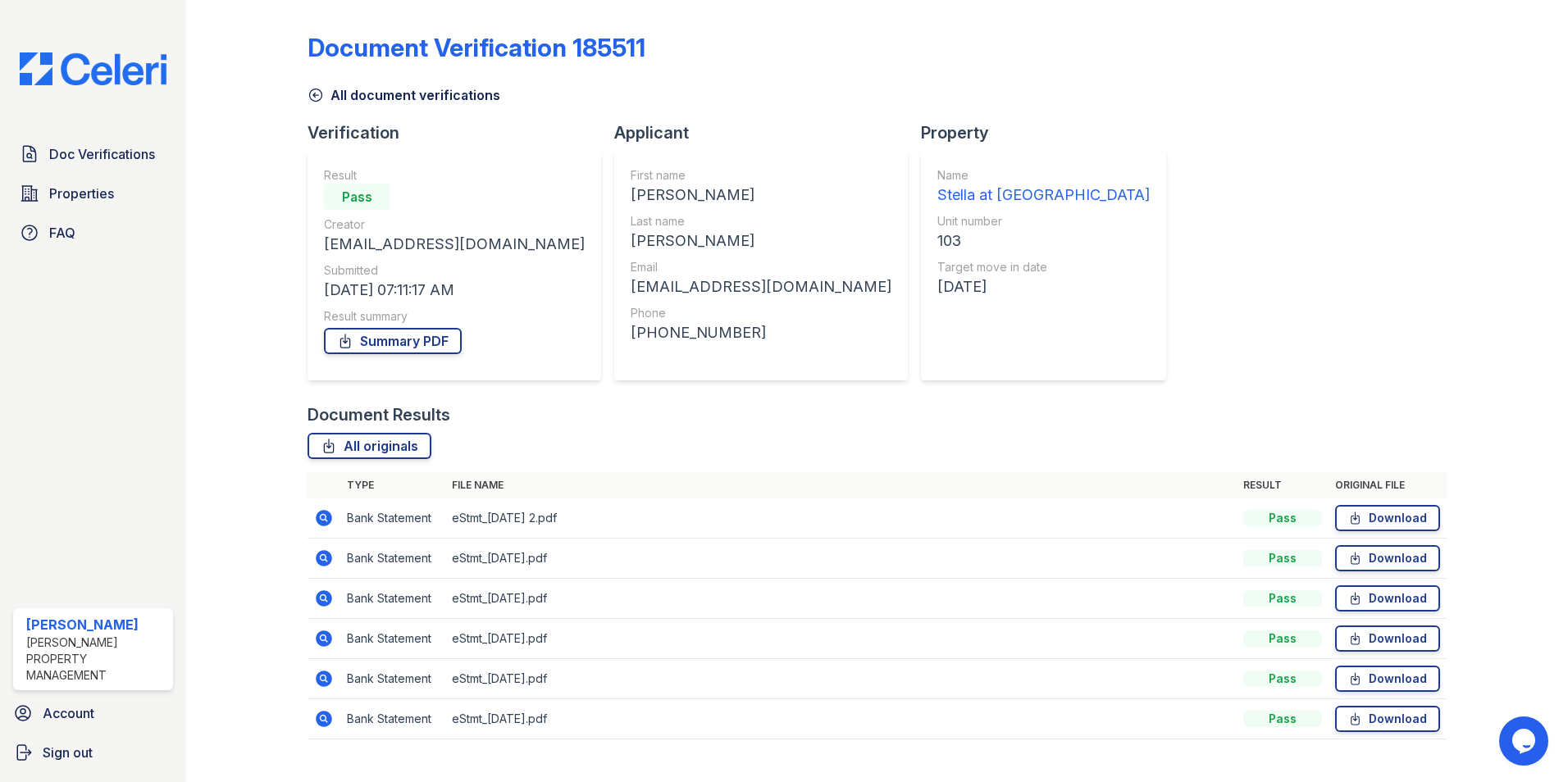
scroll to position [29, 0]
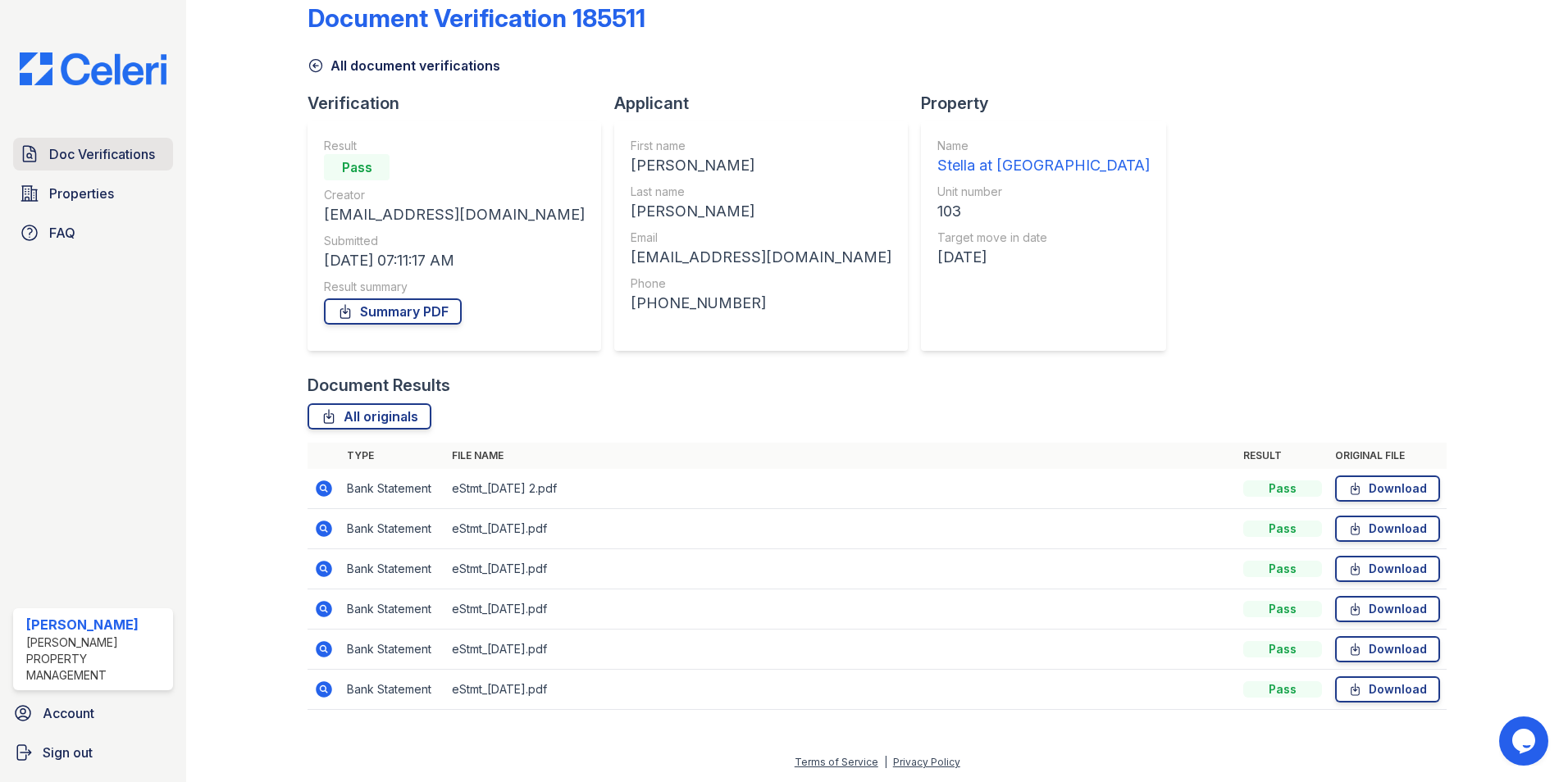
click at [155, 153] on link "Doc Verifications" at bounding box center [93, 154] width 160 height 33
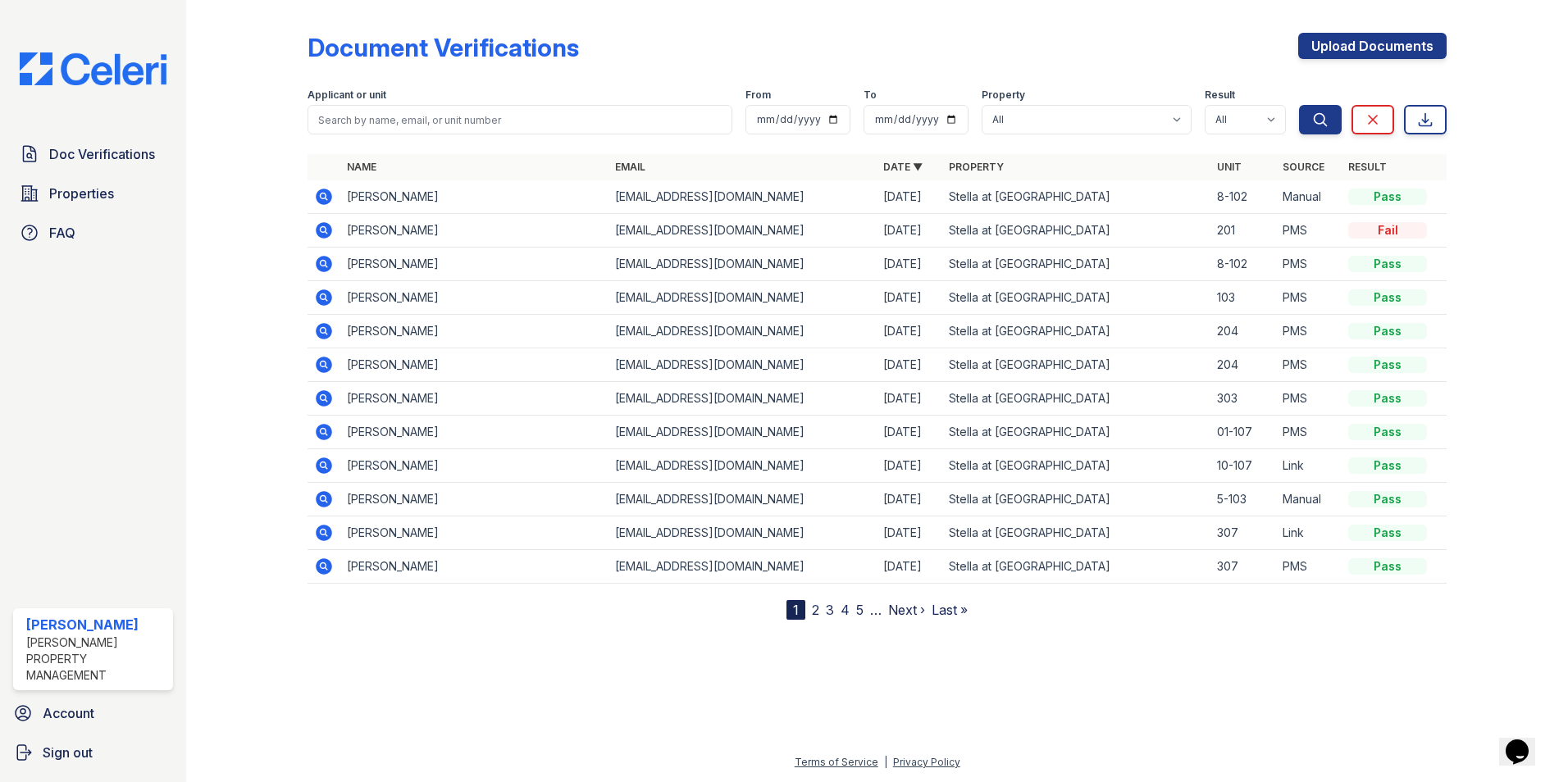
drag, startPoint x: 761, startPoint y: 228, endPoint x: 597, endPoint y: 239, distance: 164.4
click at [597, 239] on tr "Ezaria Wilson thewunnani@gmail.com 09/03/25 Stella at Towngate 201 PMS Fail" at bounding box center [877, 230] width 1140 height 34
drag, startPoint x: 597, startPoint y: 239, endPoint x: 786, endPoint y: 223, distance: 189.7
click at [786, 223] on td "[EMAIL_ADDRESS][DOMAIN_NAME]" at bounding box center [742, 230] width 268 height 34
click at [764, 234] on td "[EMAIL_ADDRESS][DOMAIN_NAME]" at bounding box center [742, 230] width 268 height 34
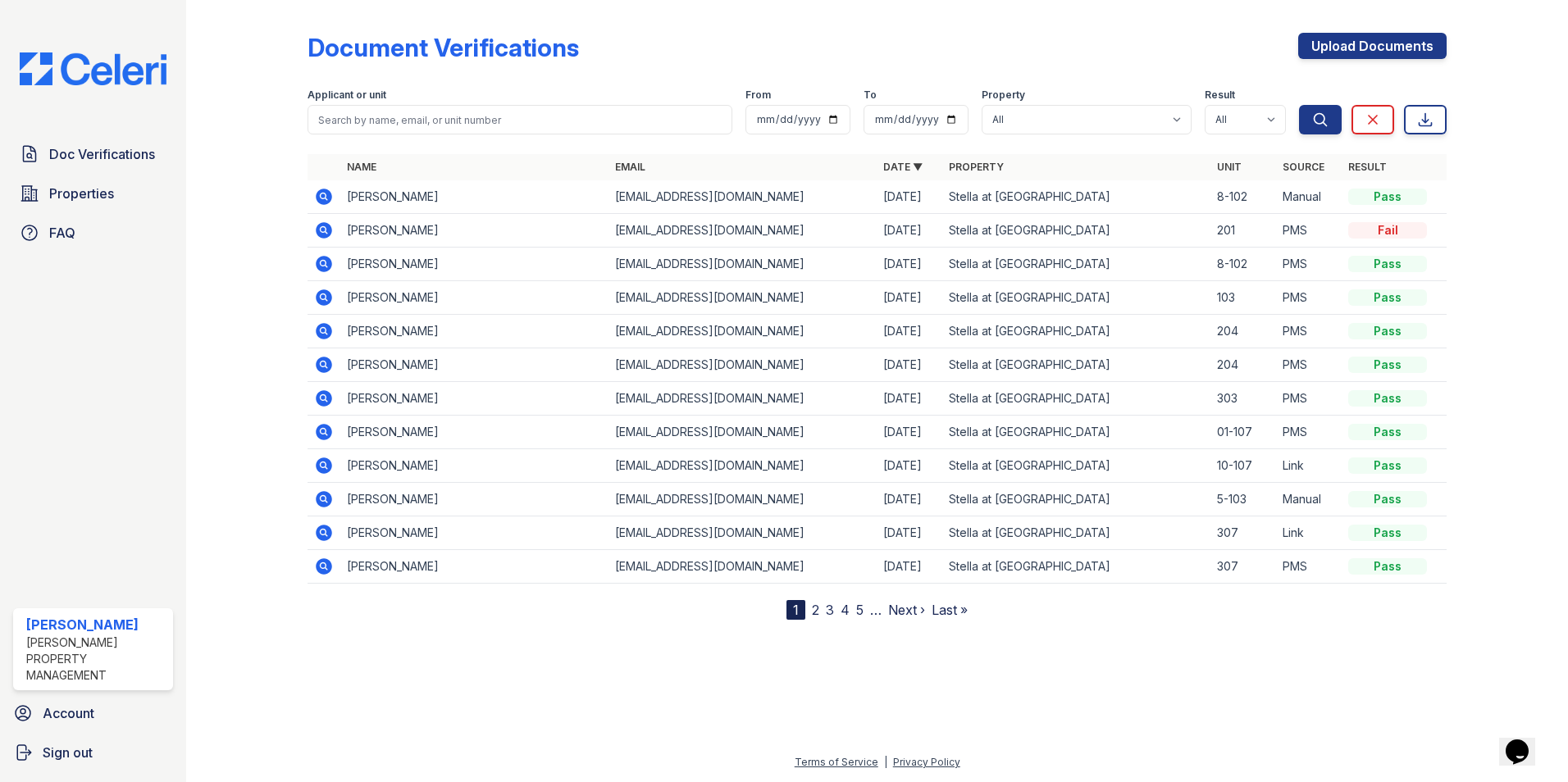
drag, startPoint x: 764, startPoint y: 234, endPoint x: 601, endPoint y: 240, distance: 163.1
click at [601, 240] on tr "Ezaria Wilson thewunnani@gmail.com 09/03/25 Stella at Towngate 201 PMS Fail" at bounding box center [877, 230] width 1140 height 34
drag, startPoint x: 601, startPoint y: 240, endPoint x: 755, endPoint y: 227, distance: 154.5
click at [755, 227] on td "[EMAIL_ADDRESS][DOMAIN_NAME]" at bounding box center [742, 230] width 268 height 34
click at [776, 227] on td "[EMAIL_ADDRESS][DOMAIN_NAME]" at bounding box center [742, 230] width 268 height 34
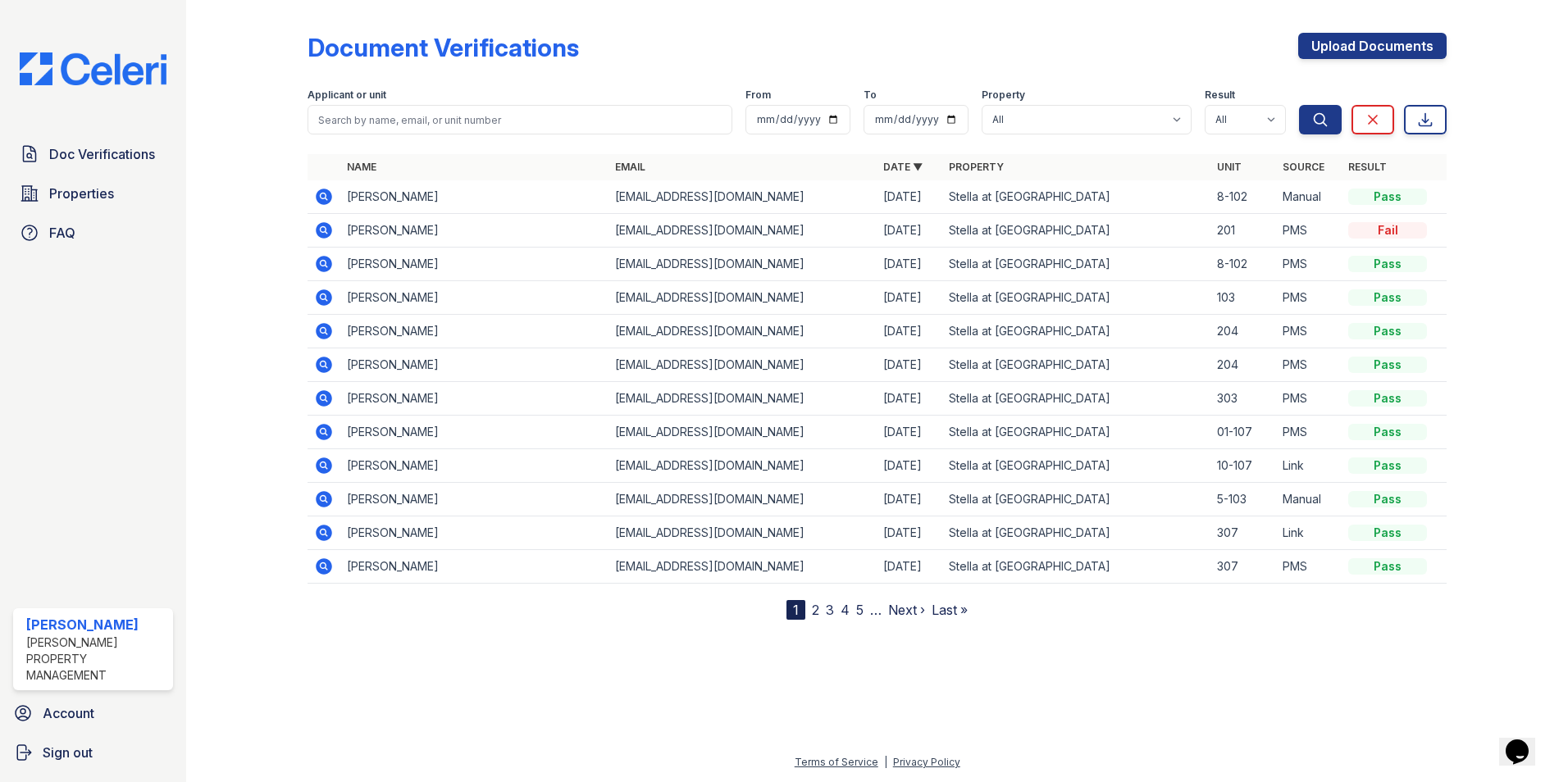
click at [775, 230] on td "[EMAIL_ADDRESS][DOMAIN_NAME]" at bounding box center [742, 230] width 268 height 34
drag, startPoint x: 733, startPoint y: 229, endPoint x: 799, endPoint y: 234, distance: 66.2
click at [737, 230] on td "[EMAIL_ADDRESS][DOMAIN_NAME]" at bounding box center [742, 230] width 268 height 34
click at [820, 236] on td "[EMAIL_ADDRESS][DOMAIN_NAME]" at bounding box center [742, 230] width 268 height 34
click at [1397, 231] on div "Fail" at bounding box center [1387, 230] width 79 height 17
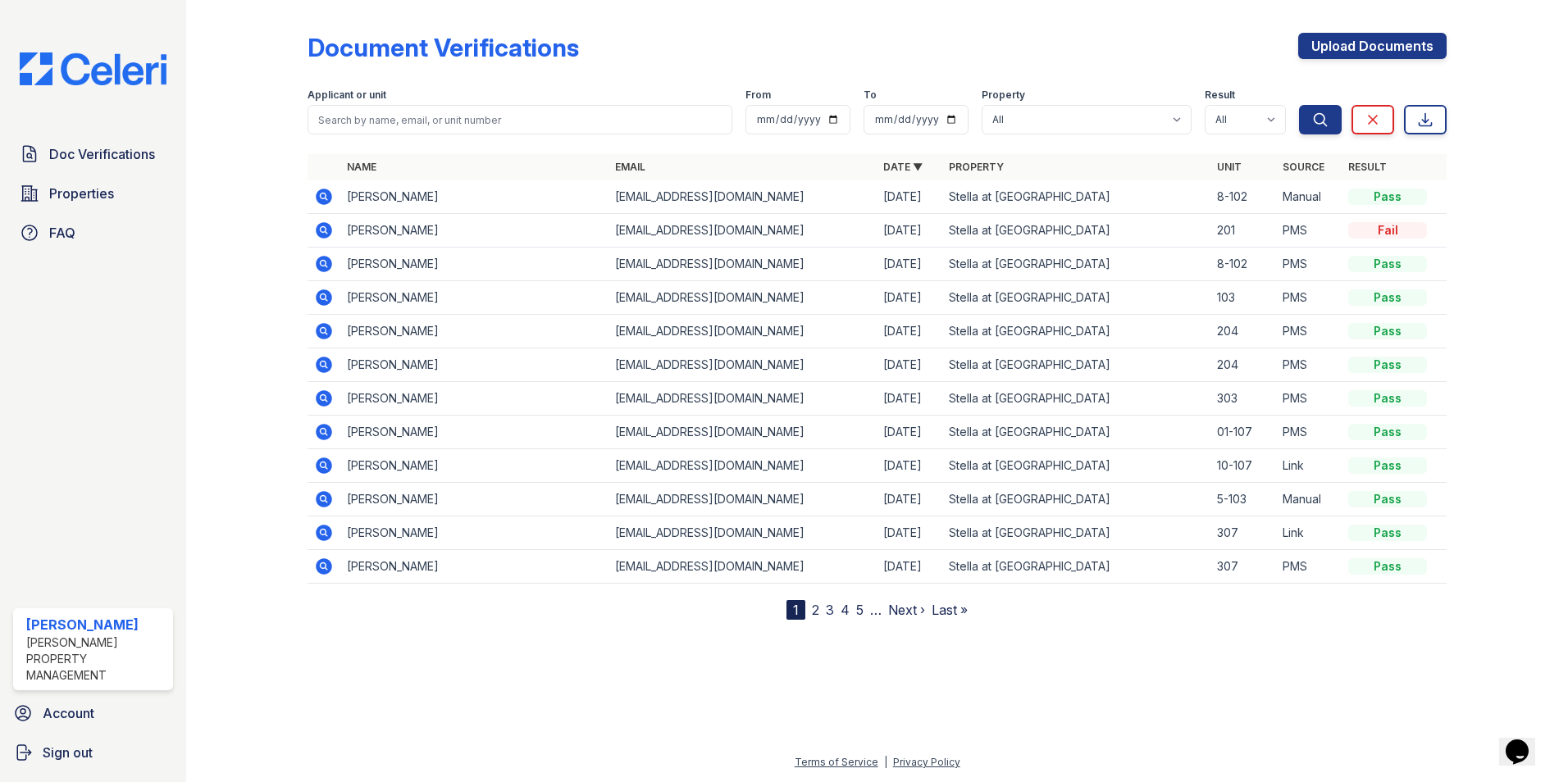
click at [1118, 219] on td "Stella at [GEOGRAPHIC_DATA]" at bounding box center [1076, 230] width 268 height 34
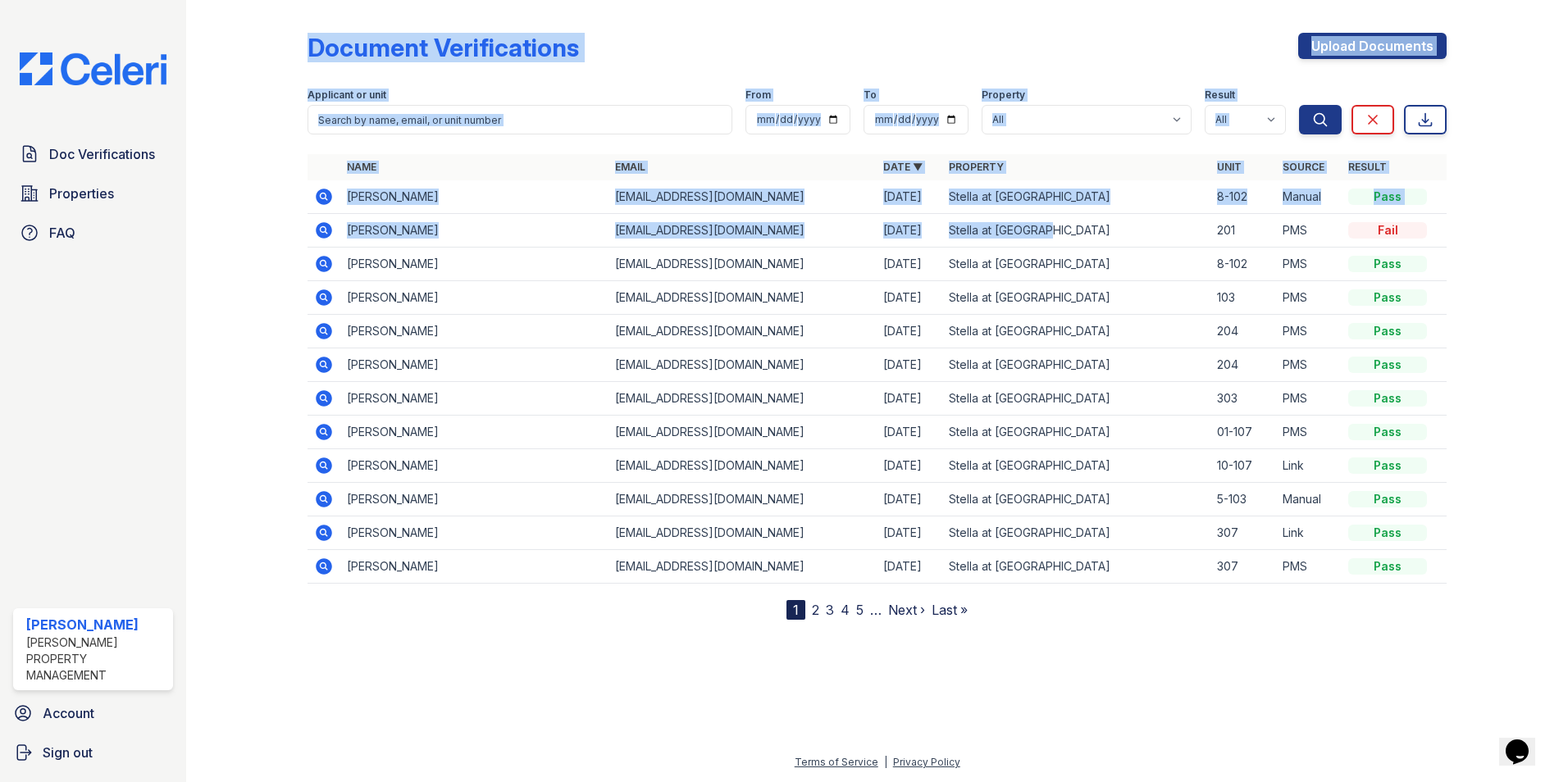
drag, startPoint x: 1080, startPoint y: 233, endPoint x: 276, endPoint y: 227, distance: 804.0
click at [276, 227] on div "Document Verifications Upload Documents Filter Applicant or unit From To Proper…" at bounding box center [877, 323] width 1329 height 646
drag, startPoint x: 276, startPoint y: 227, endPoint x: 286, endPoint y: 237, distance: 14.1
click at [282, 239] on div at bounding box center [260, 313] width 95 height 613
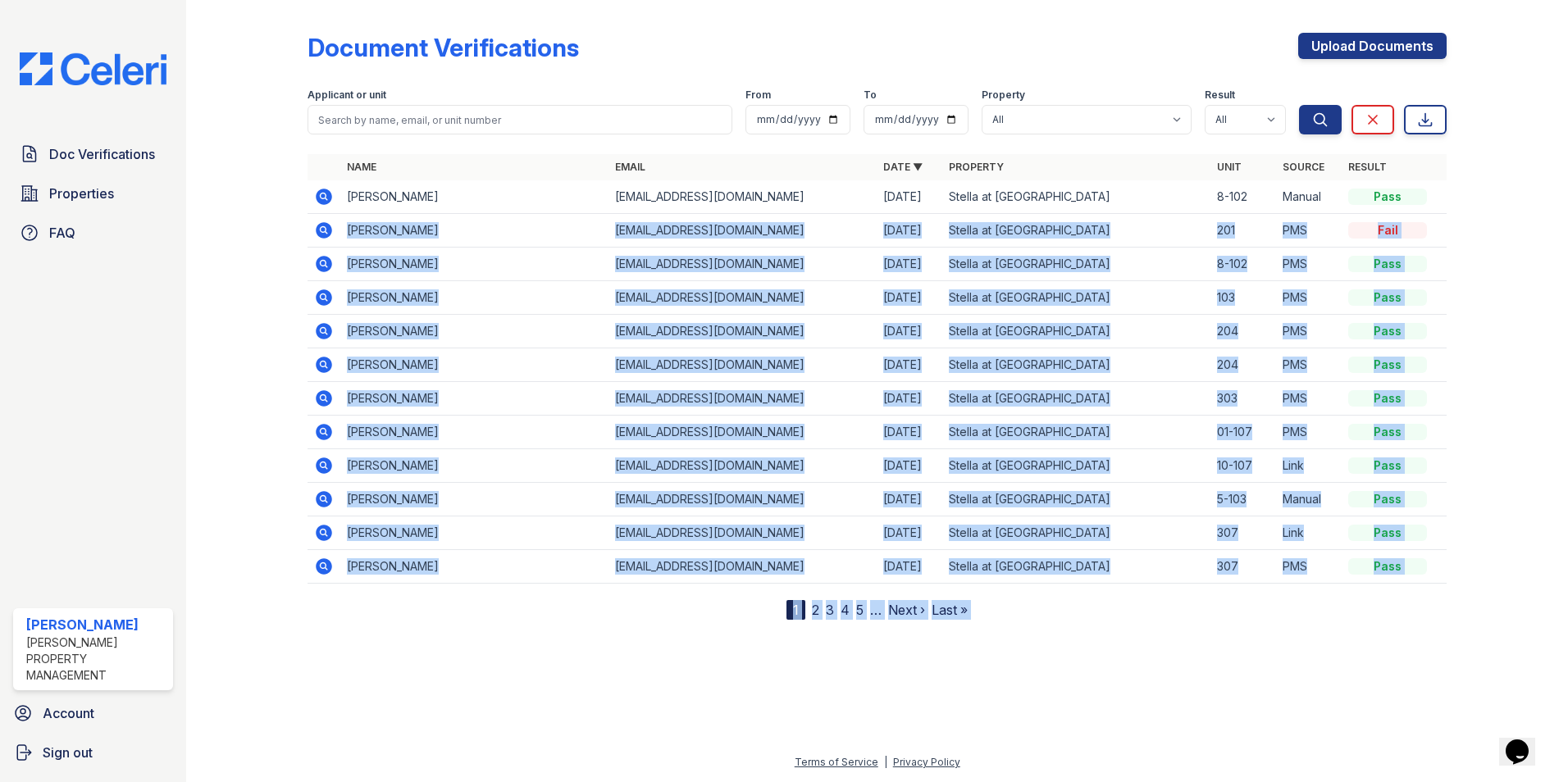
drag, startPoint x: 347, startPoint y: 228, endPoint x: 1460, endPoint y: 223, distance: 1113.0
click at [1460, 223] on div "Document Verifications Upload Documents Filter Applicant or unit From To Proper…" at bounding box center [877, 323] width 1329 height 646
click at [1463, 225] on div at bounding box center [1494, 313] width 95 height 613
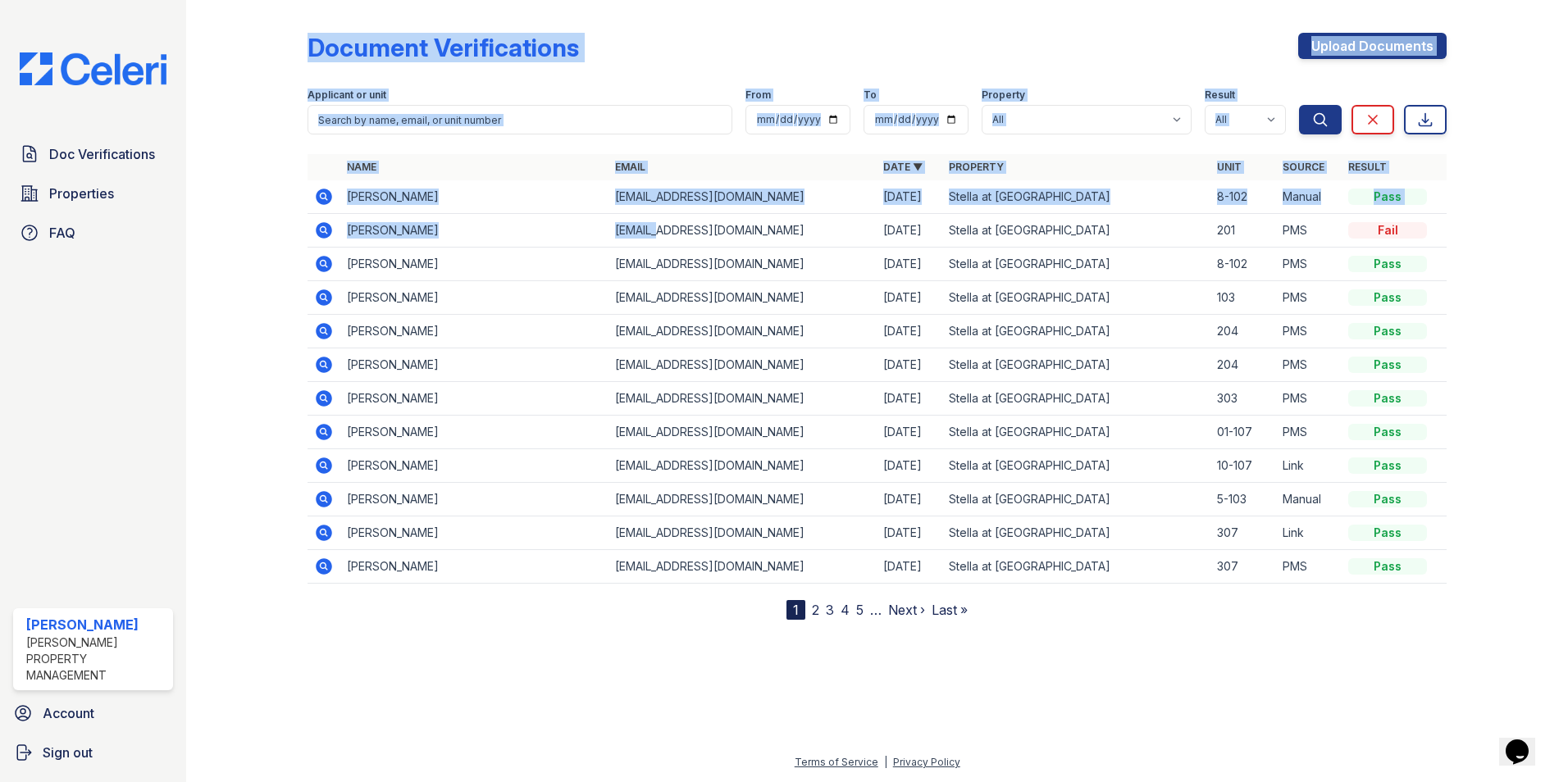
drag, startPoint x: 304, startPoint y: 227, endPoint x: 676, endPoint y: 234, distance: 372.1
click at [676, 234] on div "Document Verifications Upload Documents Filter Applicant or unit From To Proper…" at bounding box center [877, 323] width 1329 height 646
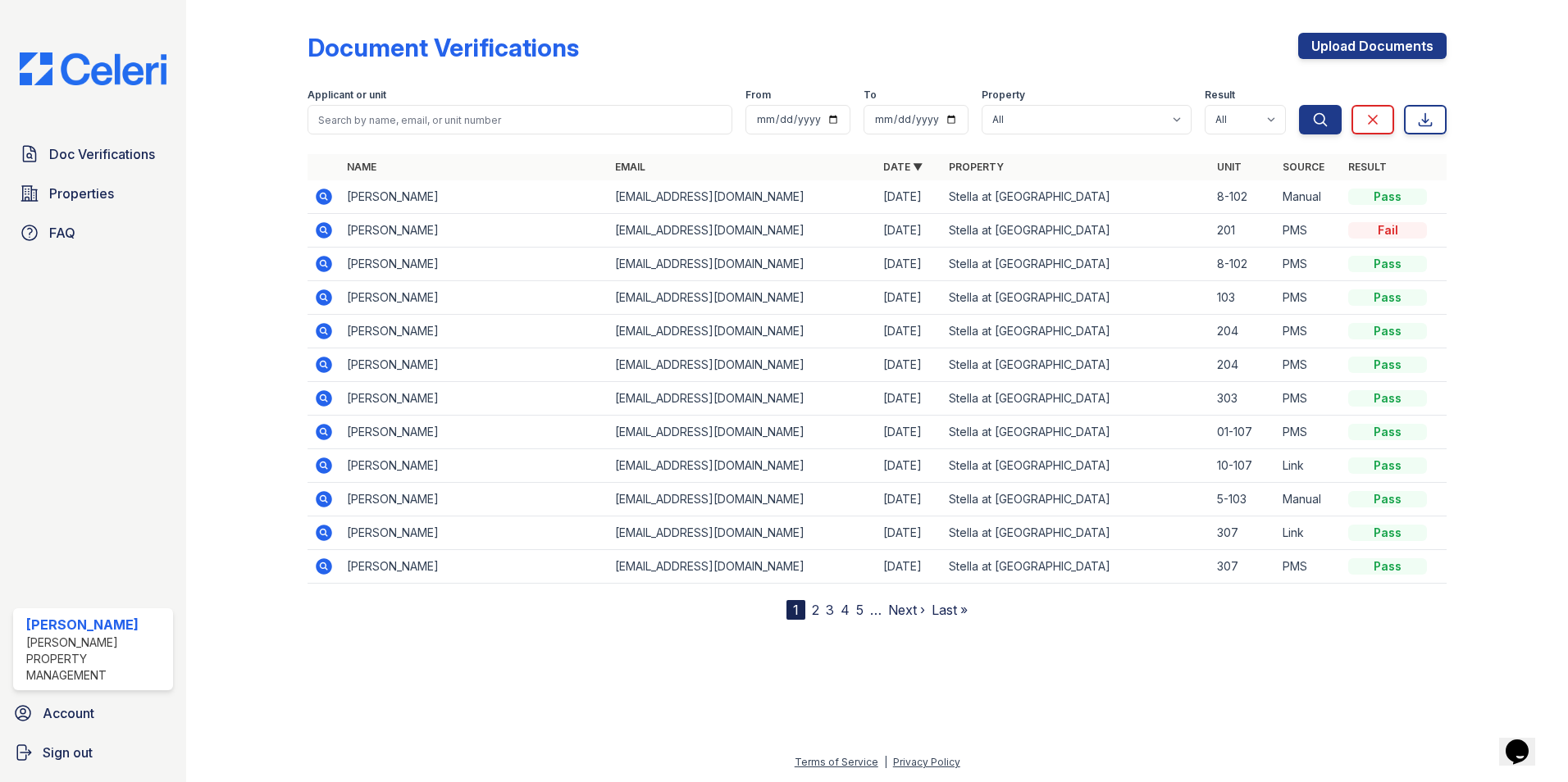
drag, startPoint x: 676, startPoint y: 234, endPoint x: 790, endPoint y: 234, distance: 114.0
click at [790, 234] on td "[EMAIL_ADDRESS][DOMAIN_NAME]" at bounding box center [742, 230] width 268 height 34
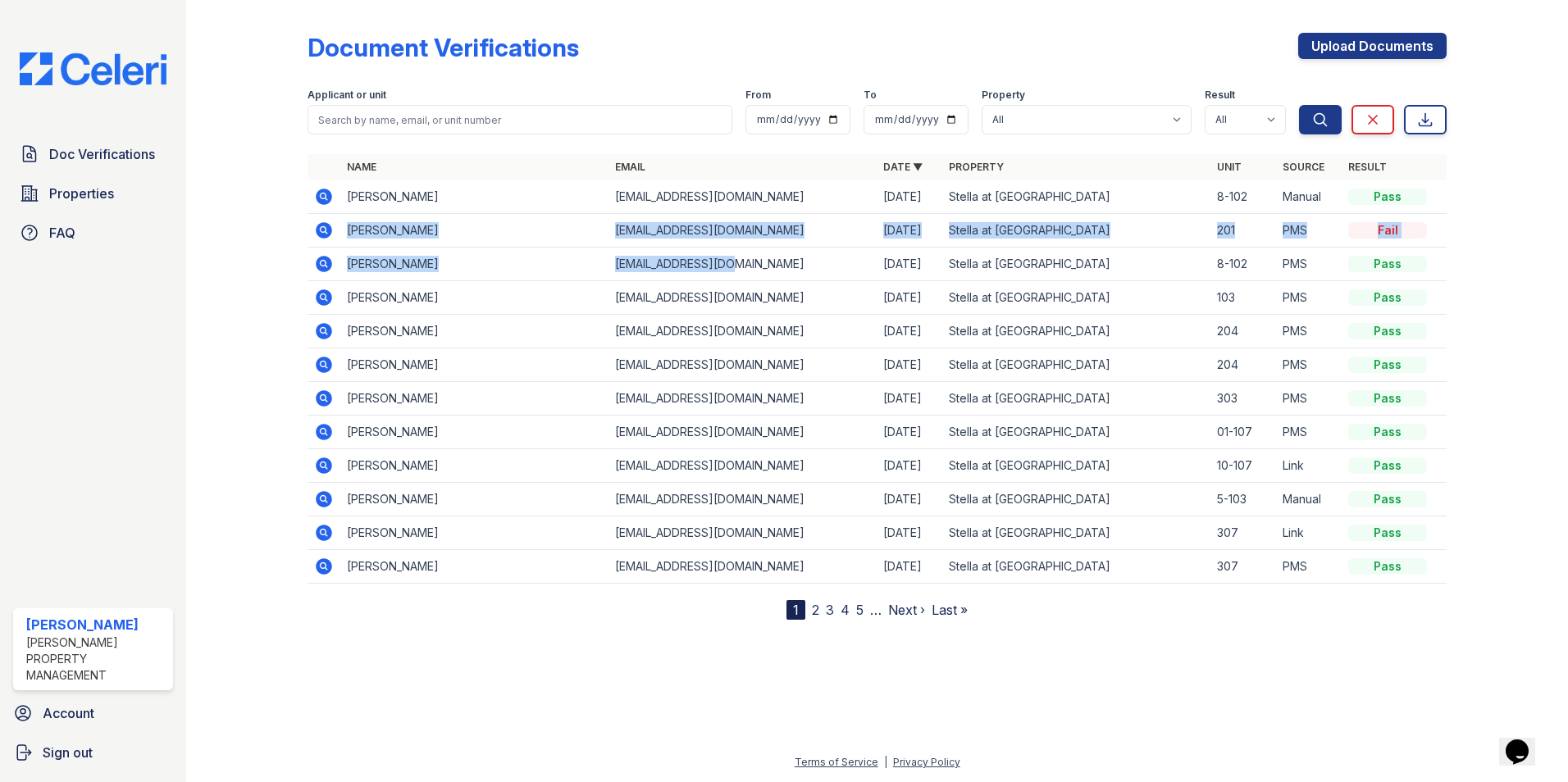
drag, startPoint x: 347, startPoint y: 225, endPoint x: 755, endPoint y: 251, distance: 408.8
click at [755, 251] on tbody "Jose uribe jmuribe1@yahoo.com 09/03/25 Stella at Towngate 8-102 Manual Pass Eza…" at bounding box center [877, 382] width 1140 height 403
drag, startPoint x: 755, startPoint y: 251, endPoint x: 819, endPoint y: 225, distance: 69.1
click at [819, 225] on td "[EMAIL_ADDRESS][DOMAIN_NAME]" at bounding box center [742, 230] width 268 height 34
drag, startPoint x: 341, startPoint y: 229, endPoint x: 1191, endPoint y: 234, distance: 850.0
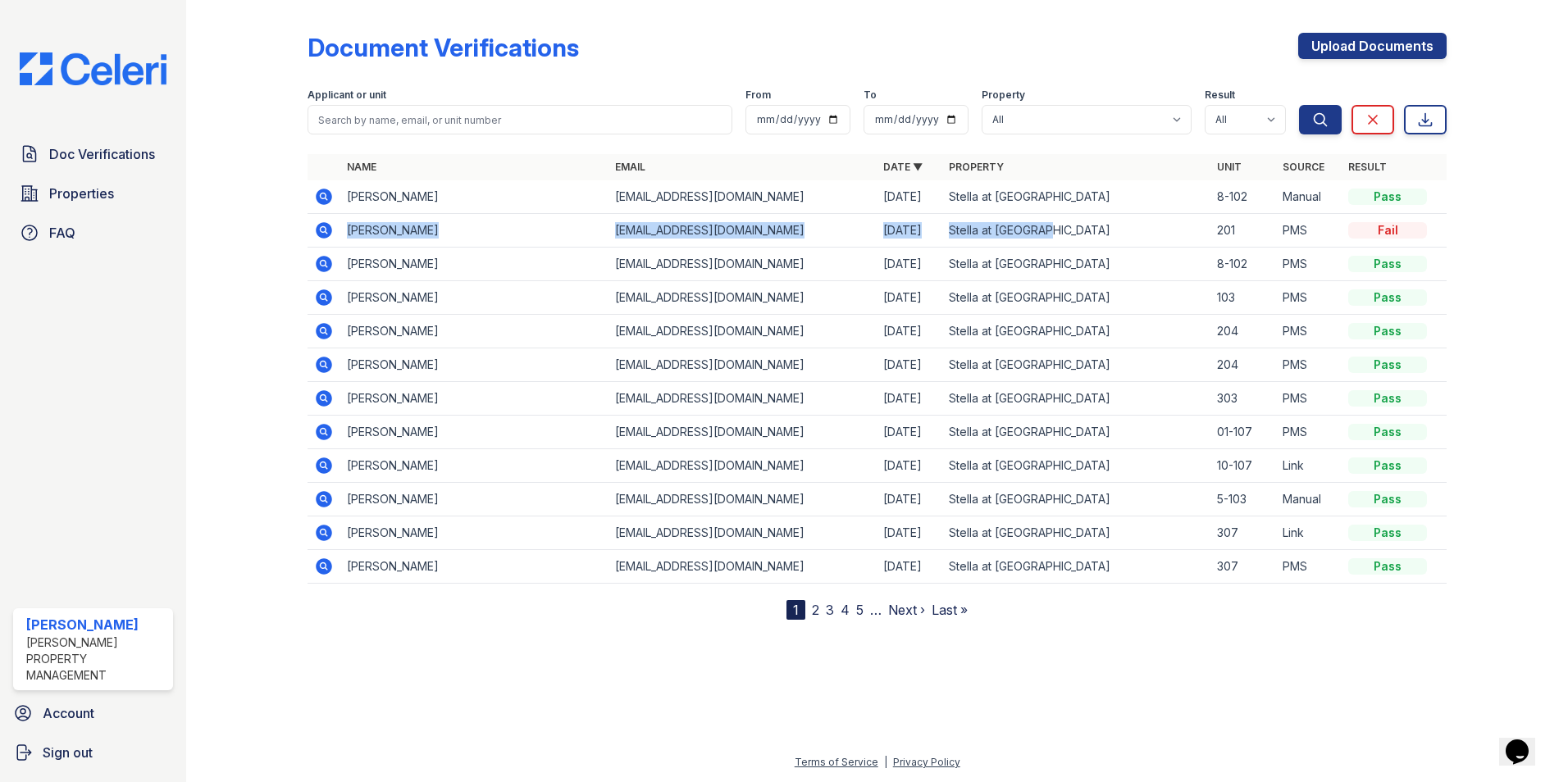
click at [1191, 234] on tr "Ezaria Wilson thewunnani@gmail.com 09/03/25 Stella at Towngate 201 PMS Fail" at bounding box center [877, 230] width 1140 height 34
click at [1434, 226] on td "Fail" at bounding box center [1394, 230] width 105 height 34
click at [329, 229] on icon at bounding box center [324, 230] width 17 height 17
